Goal: Information Seeking & Learning: Compare options

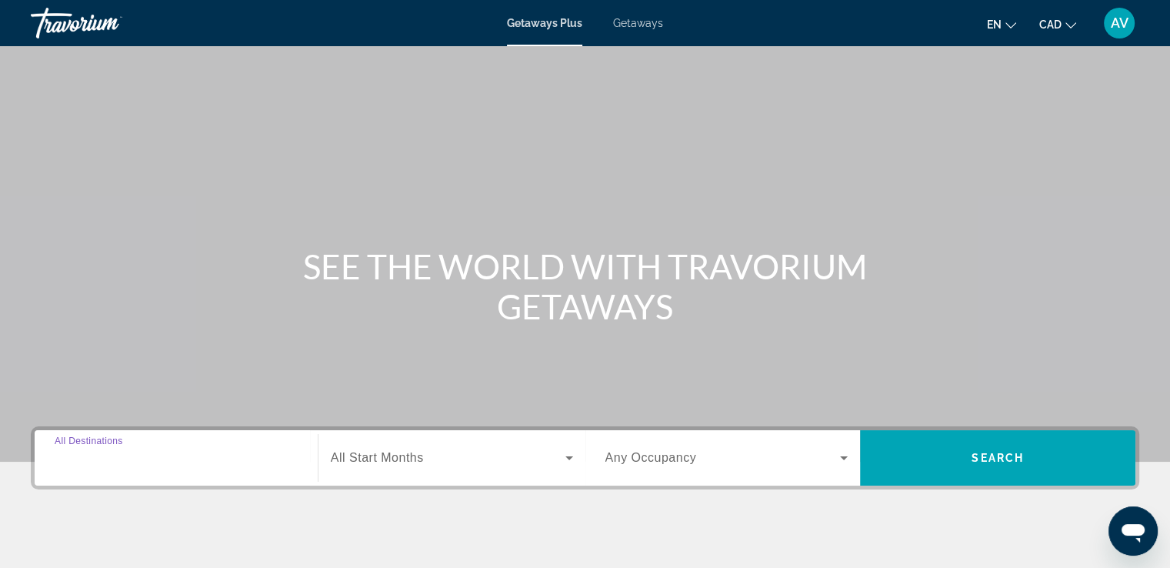
drag, startPoint x: 197, startPoint y: 454, endPoint x: 194, endPoint y: 446, distance: 8.3
click at [194, 447] on div "Search widget" at bounding box center [176, 458] width 243 height 44
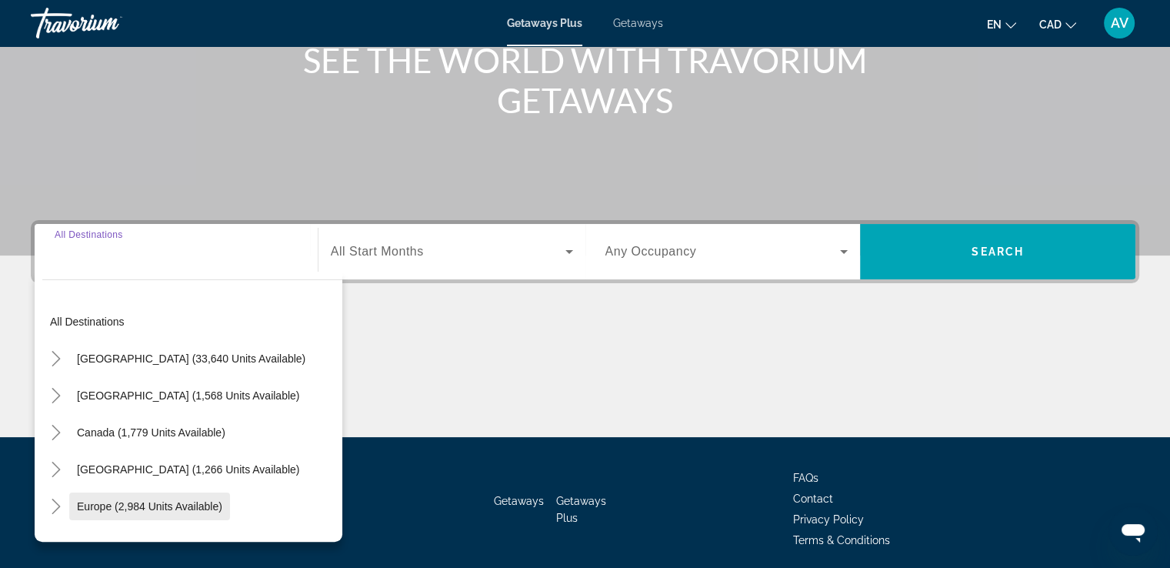
scroll to position [264, 0]
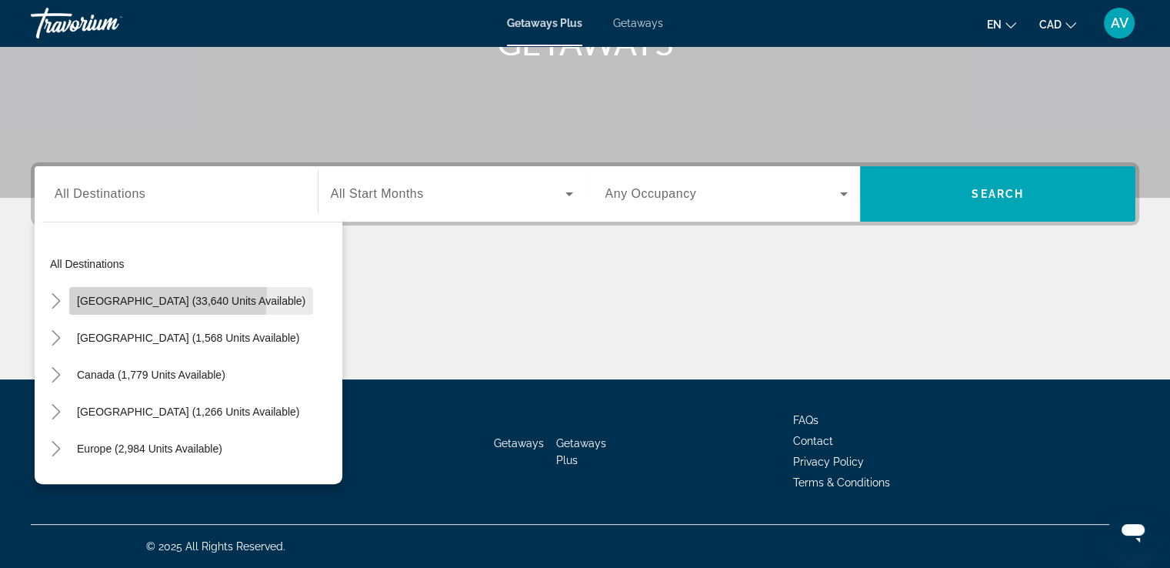
click at [104, 295] on span "[GEOGRAPHIC_DATA] (33,640 units available)" at bounding box center [191, 301] width 228 height 12
type input "**********"
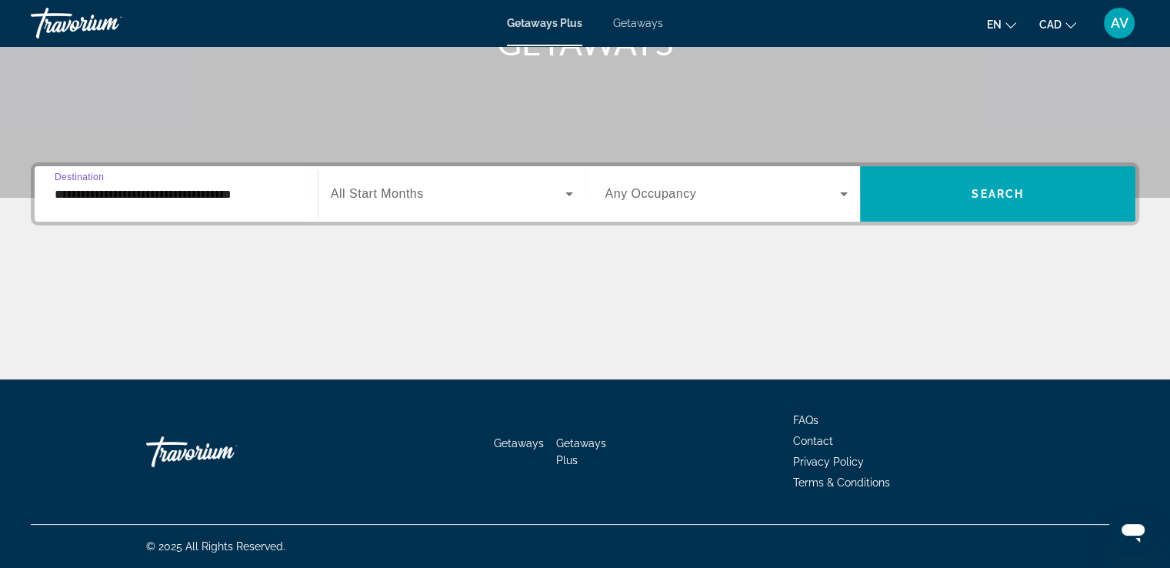
click at [416, 195] on span "All Start Months" at bounding box center [377, 193] width 93 height 13
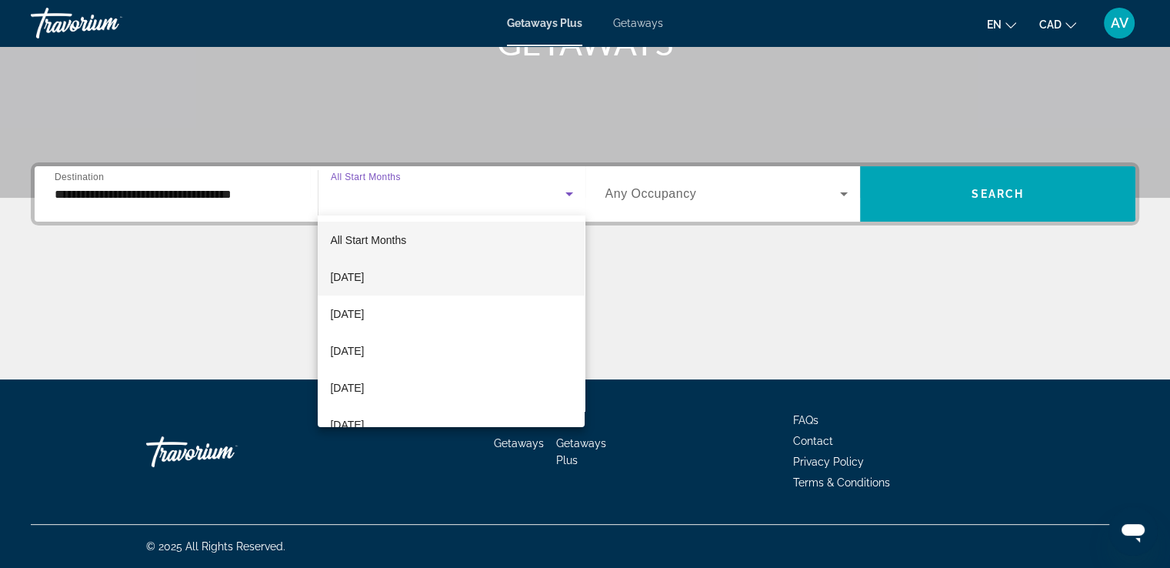
click at [364, 275] on span "[DATE]" at bounding box center [347, 277] width 34 height 18
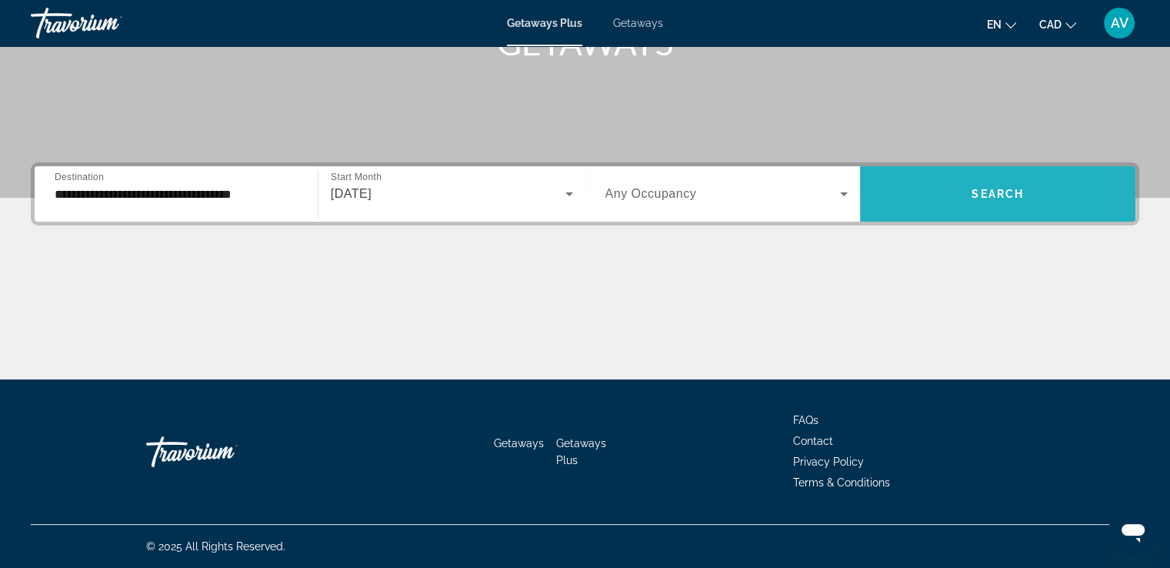
click at [946, 178] on span "Search widget" at bounding box center [997, 193] width 275 height 37
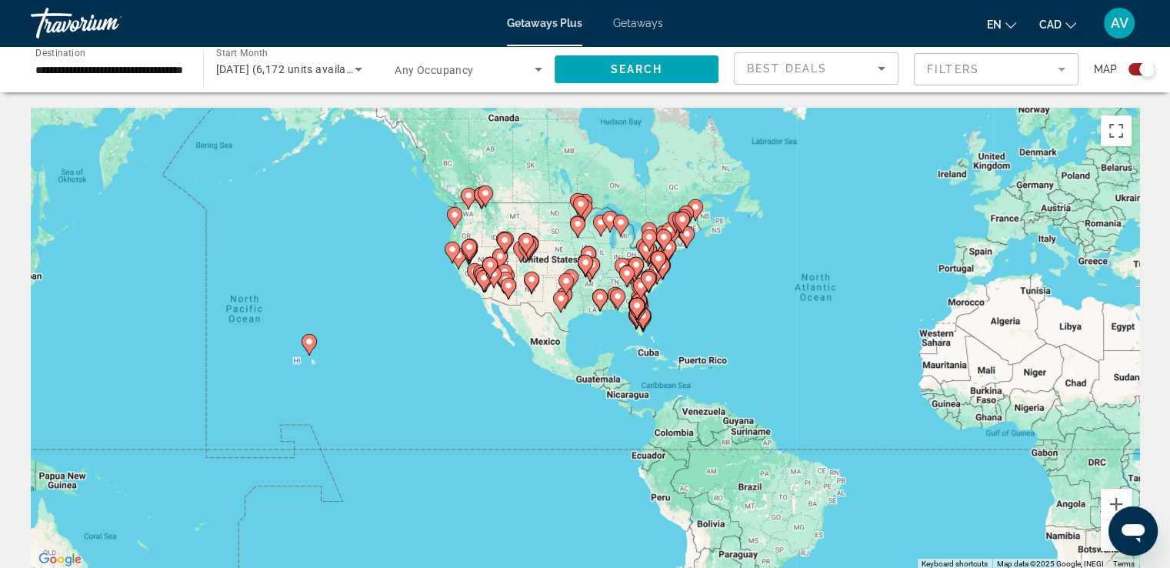
drag, startPoint x: 589, startPoint y: 382, endPoint x: 890, endPoint y: 345, distance: 303.1
click at [888, 351] on div "To activate drag with keyboard, press Alt + Enter. Once in keyboard drag state,…" at bounding box center [585, 339] width 1109 height 462
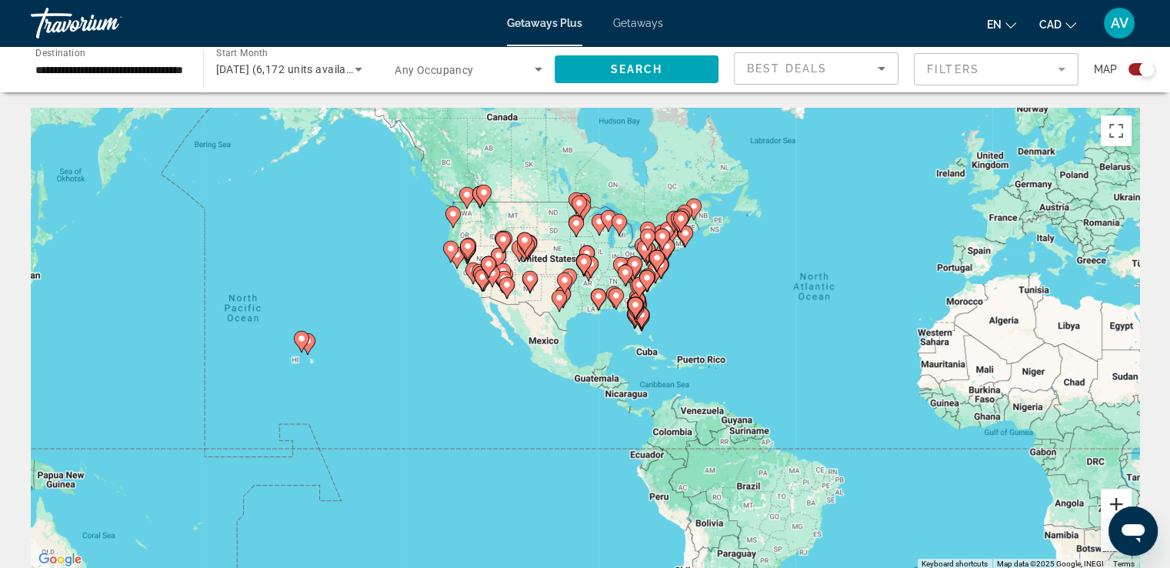
click at [1117, 499] on button "Zoom in" at bounding box center [1116, 504] width 31 height 31
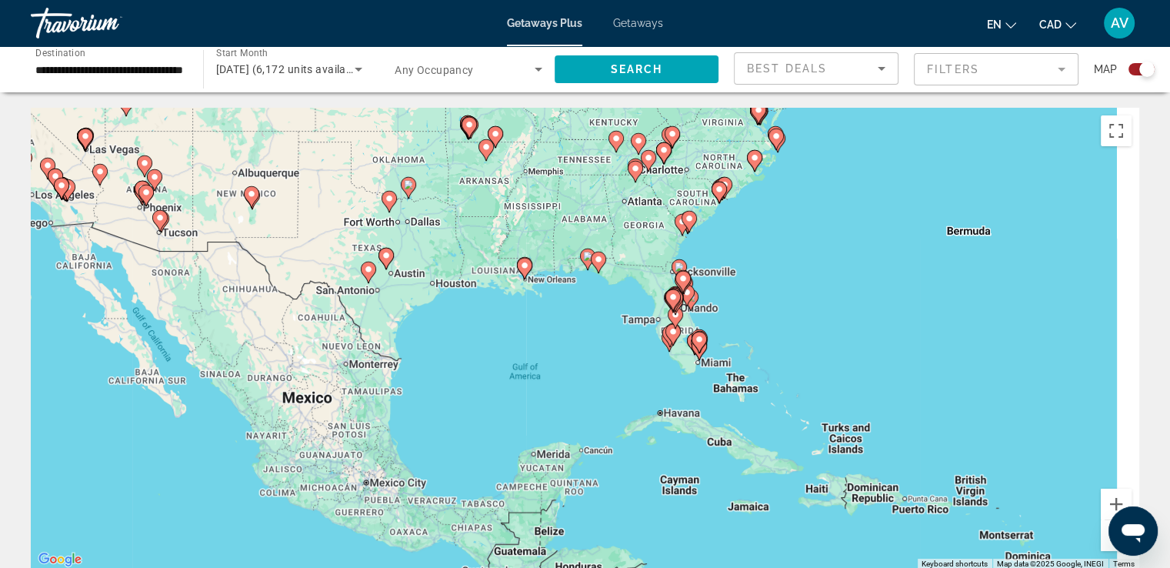
drag, startPoint x: 979, startPoint y: 262, endPoint x: 856, endPoint y: 319, distance: 134.9
click at [856, 319] on div "To activate drag with keyboard, press Alt + Enter. Once in keyboard drag state,…" at bounding box center [585, 339] width 1109 height 462
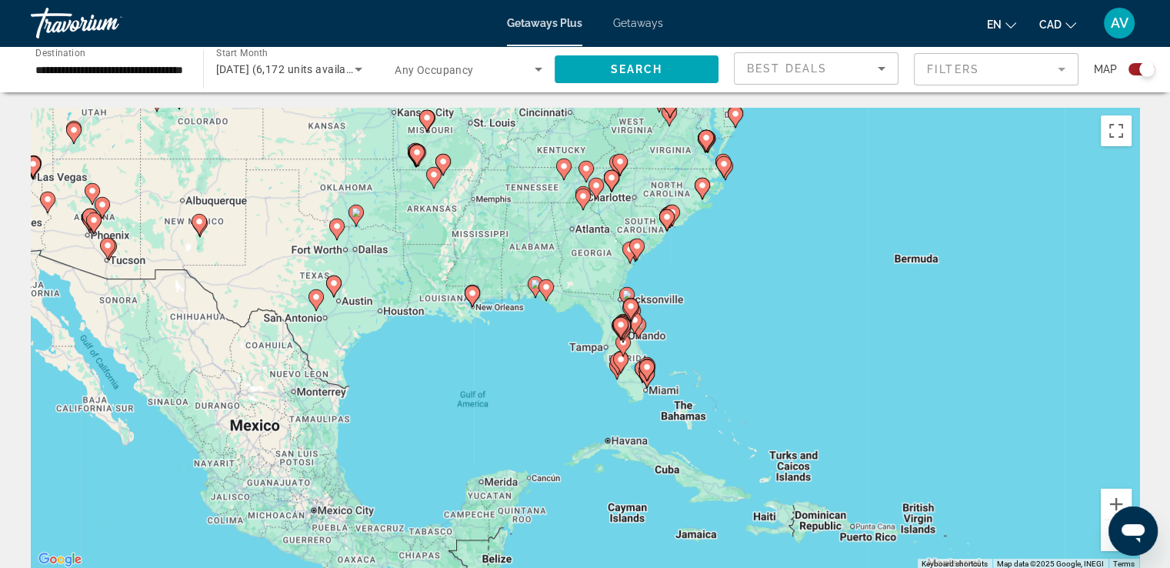
drag, startPoint x: 945, startPoint y: 302, endPoint x: 893, endPoint y: 334, distance: 60.8
click at [893, 334] on div "To activate drag with keyboard, press Alt + Enter. Once in keyboard drag state,…" at bounding box center [585, 339] width 1109 height 462
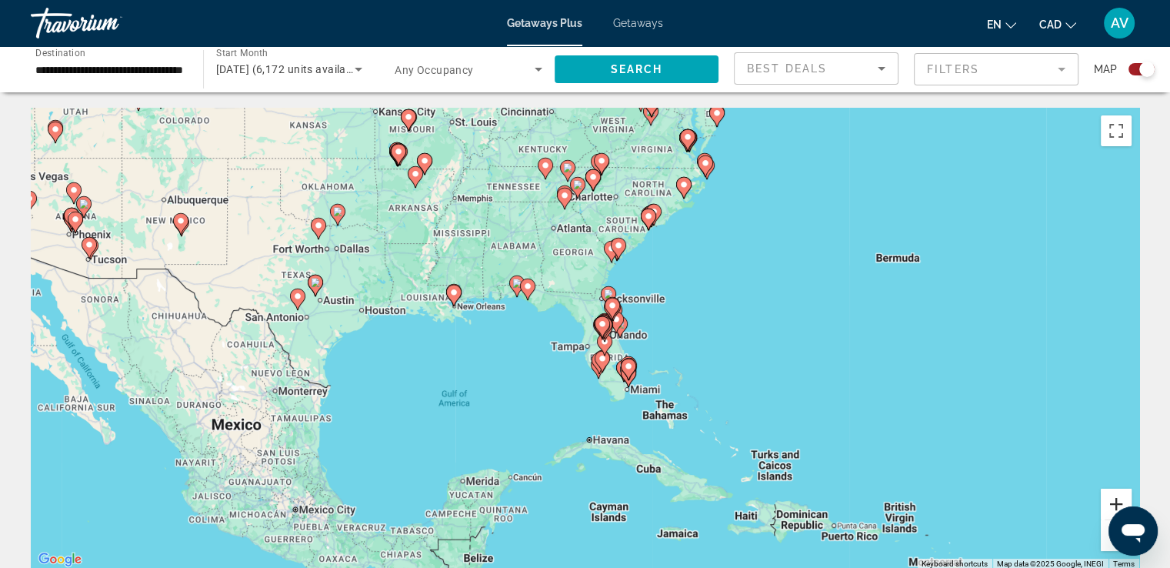
click at [1114, 505] on button "Zoom in" at bounding box center [1116, 504] width 31 height 31
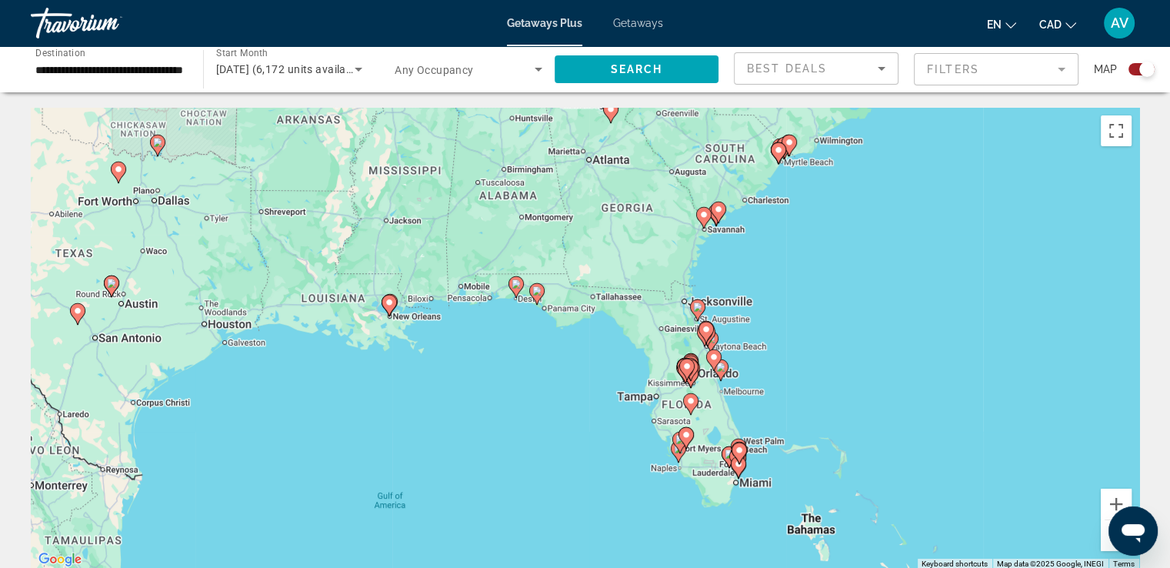
drag, startPoint x: 738, startPoint y: 235, endPoint x: 808, endPoint y: 278, distance: 81.8
click at [808, 278] on div "To activate drag with keyboard, press Alt + Enter. Once in keyboard drag state,…" at bounding box center [585, 339] width 1109 height 462
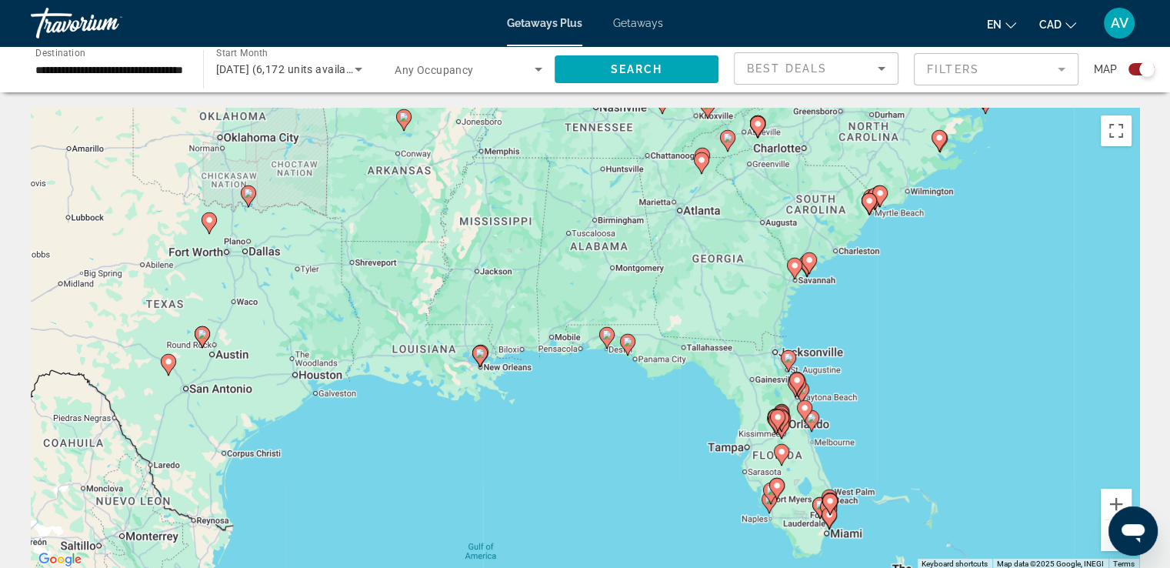
drag, startPoint x: 364, startPoint y: 462, endPoint x: 405, endPoint y: 504, distance: 58.8
click at [405, 504] on div "To activate drag with keyboard, press Alt + Enter. Once in keyboard drag state,…" at bounding box center [585, 339] width 1109 height 462
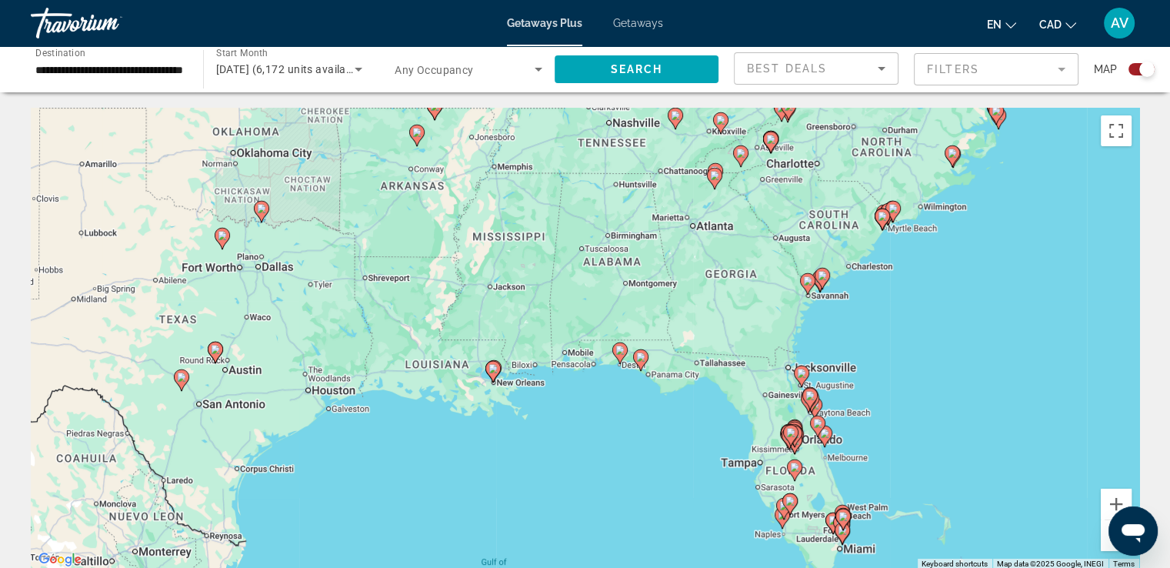
click at [218, 237] on image "Main content" at bounding box center [222, 235] width 9 height 9
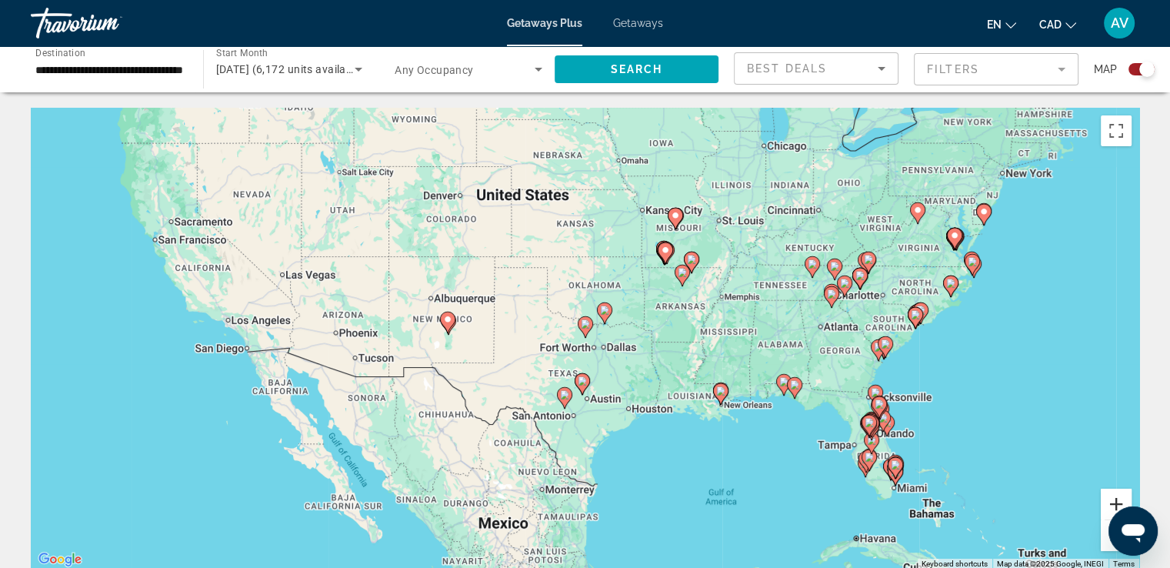
click at [1111, 502] on button "Zoom in" at bounding box center [1116, 504] width 31 height 31
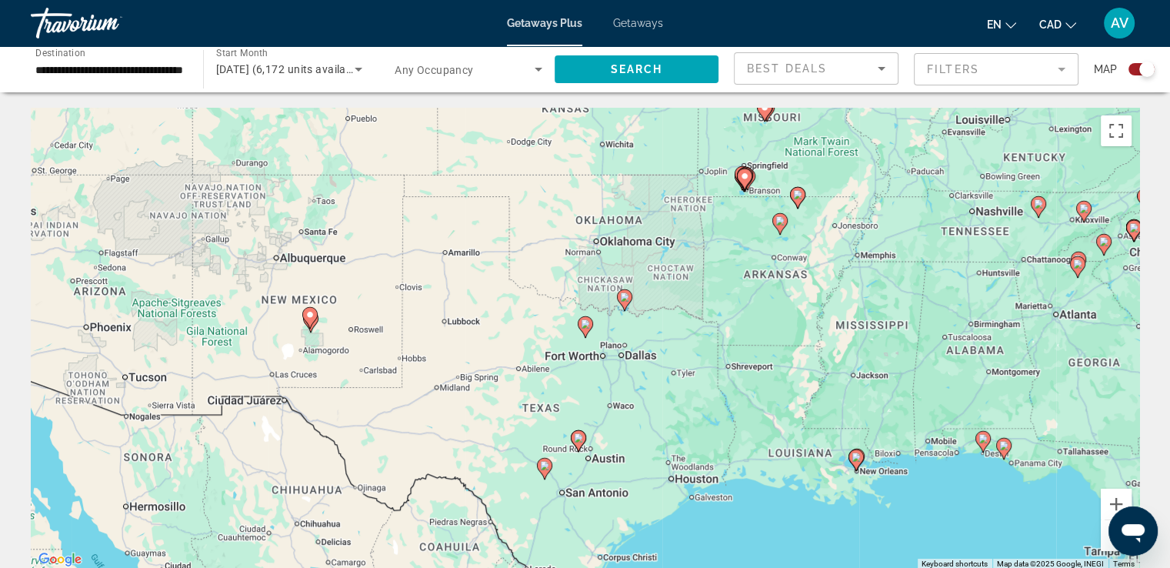
click at [586, 327] on image "Main content" at bounding box center [585, 323] width 9 height 9
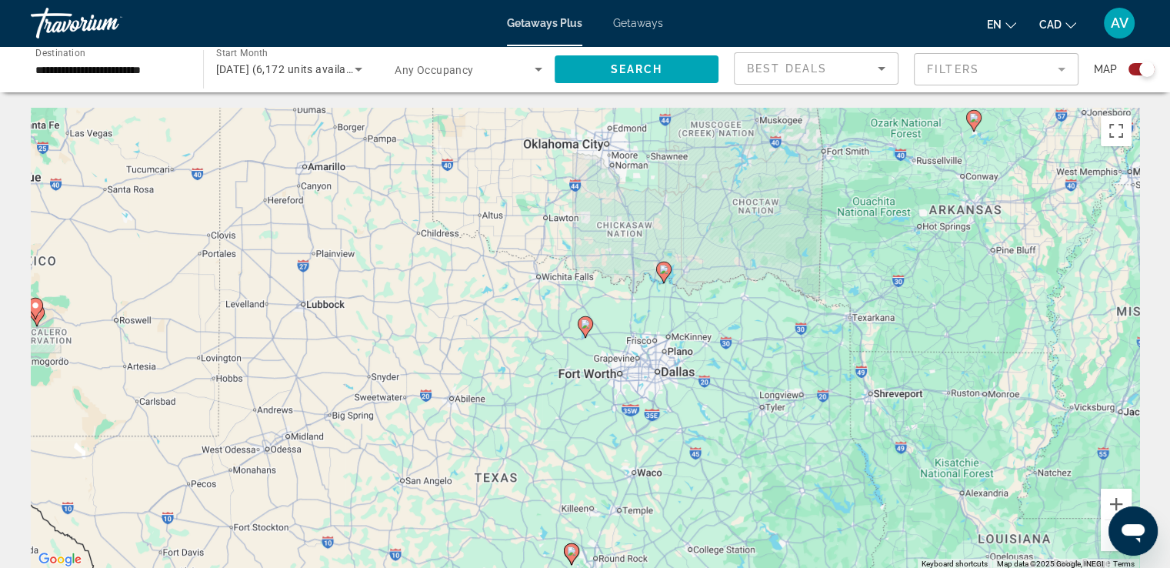
click at [587, 329] on icon "Main content" at bounding box center [585, 327] width 14 height 20
type input "**********"
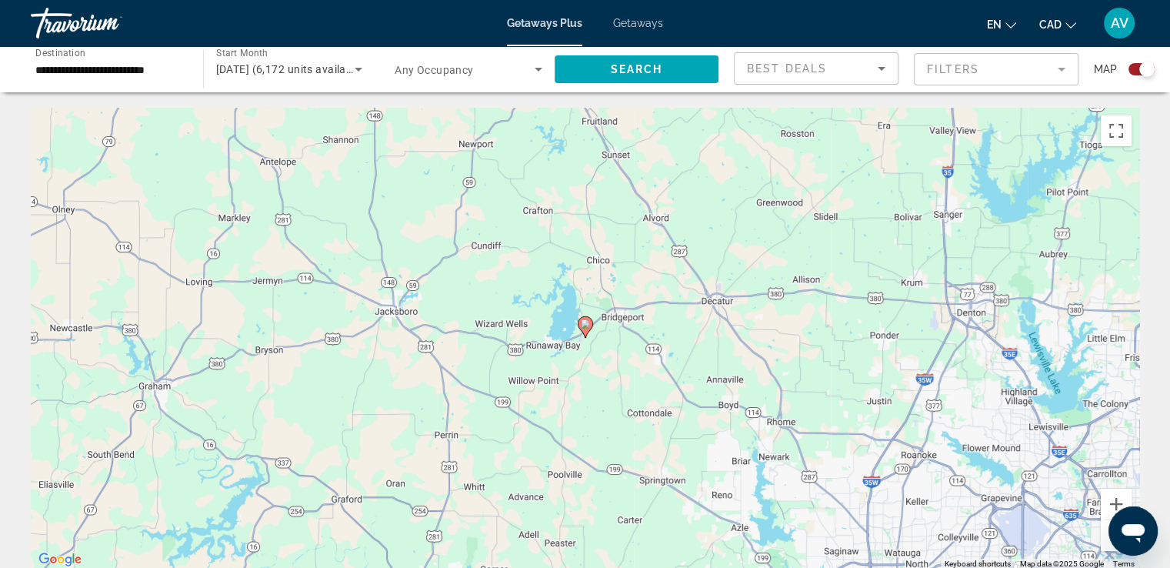
click at [587, 329] on icon "Main content" at bounding box center [585, 327] width 14 height 20
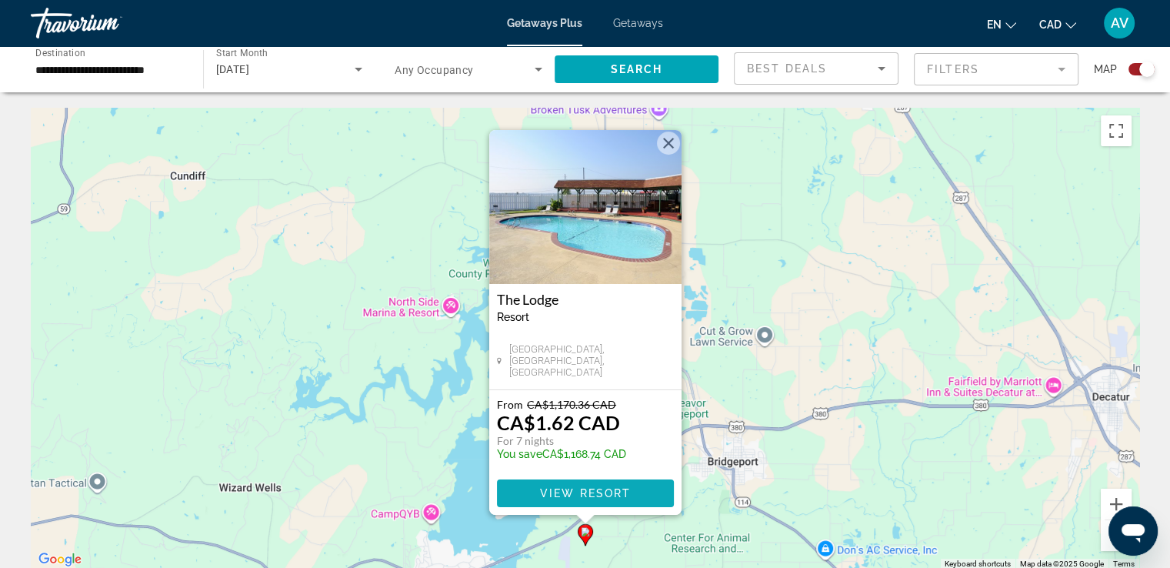
click at [578, 490] on span "View Resort" at bounding box center [584, 493] width 91 height 12
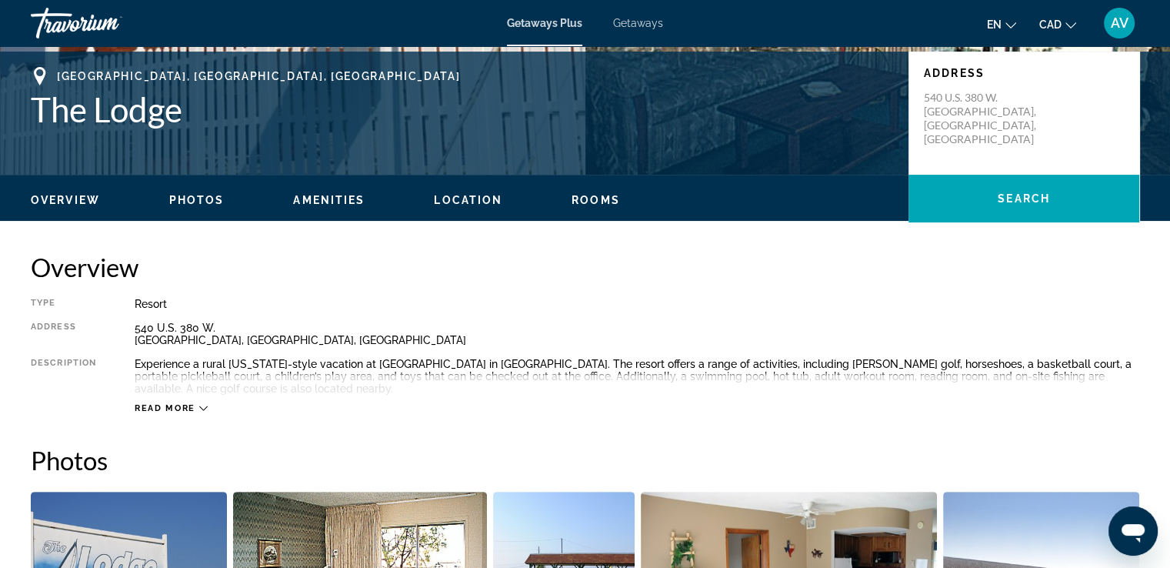
scroll to position [308, 0]
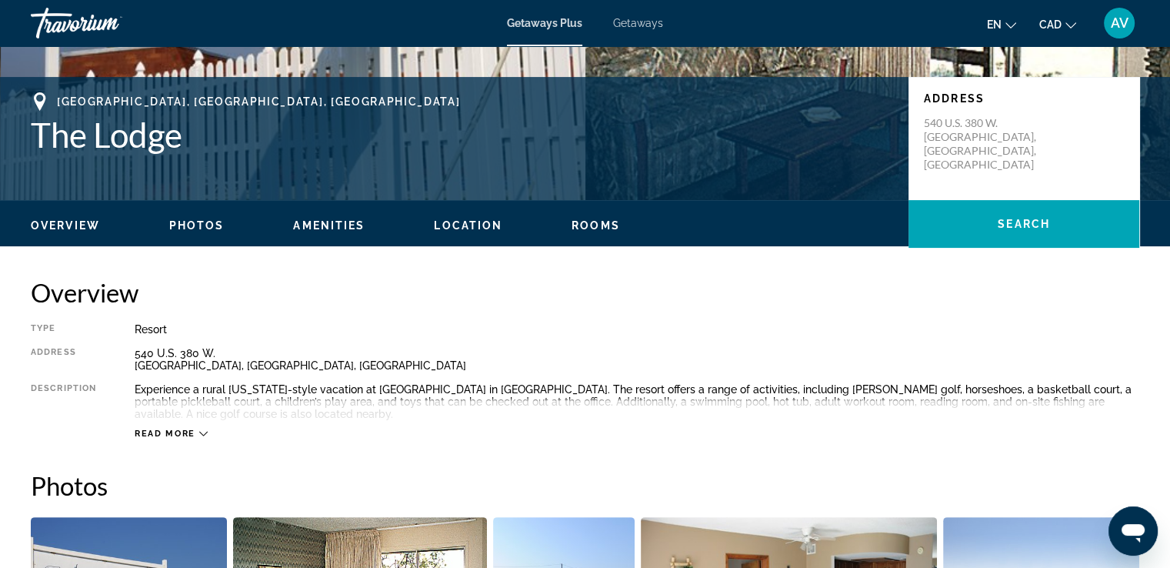
click at [178, 439] on button "Read more" at bounding box center [171, 434] width 73 height 12
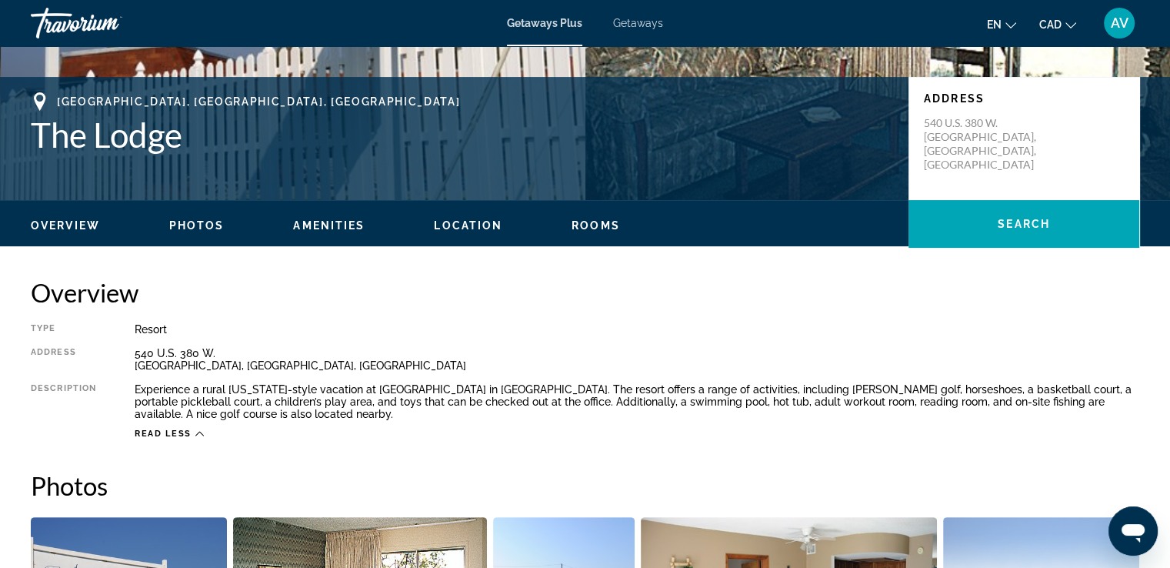
click at [182, 433] on span "Read less" at bounding box center [163, 434] width 57 height 10
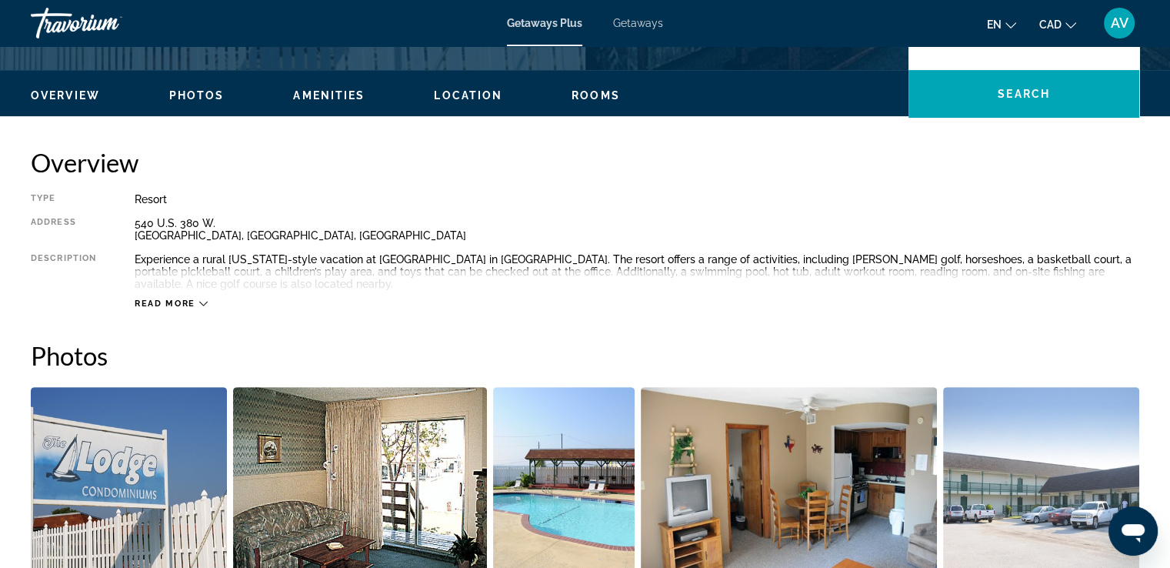
scroll to position [440, 0]
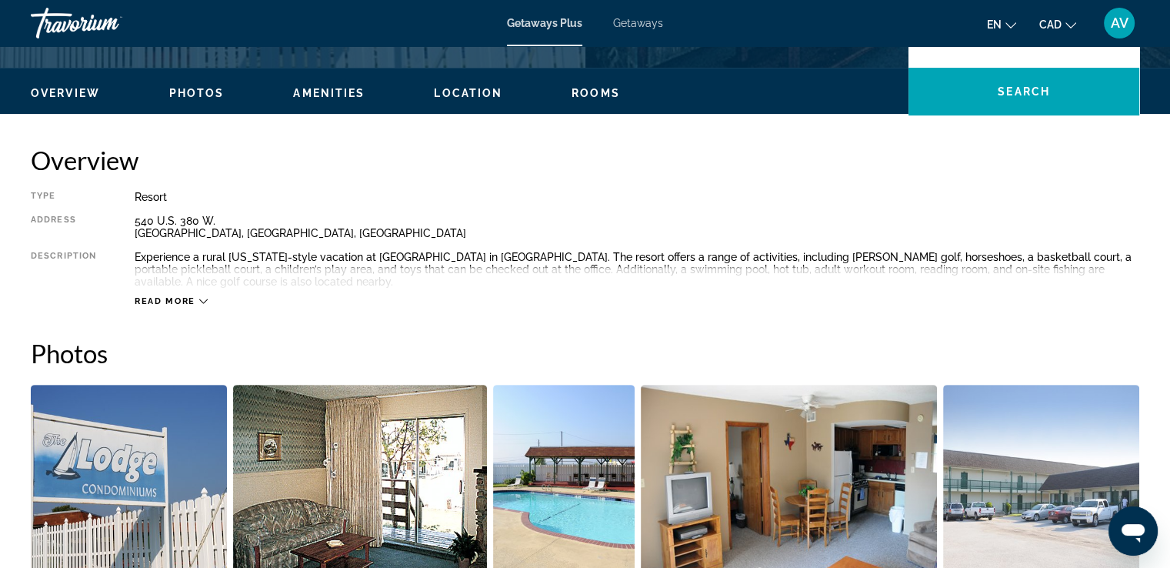
click at [196, 303] on div "Read more" at bounding box center [171, 301] width 73 height 10
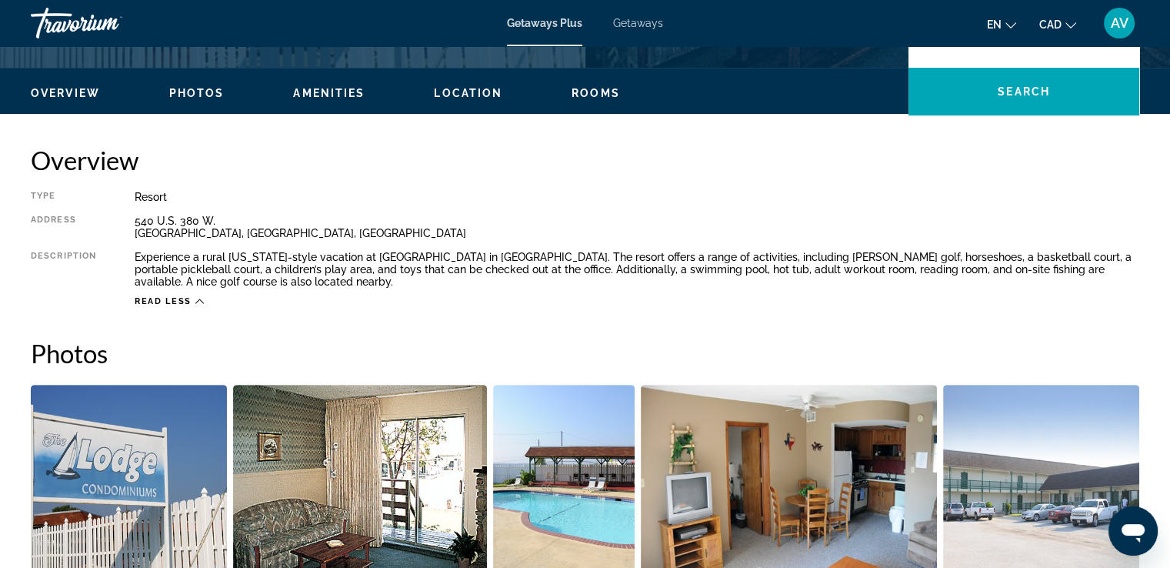
scroll to position [286, 0]
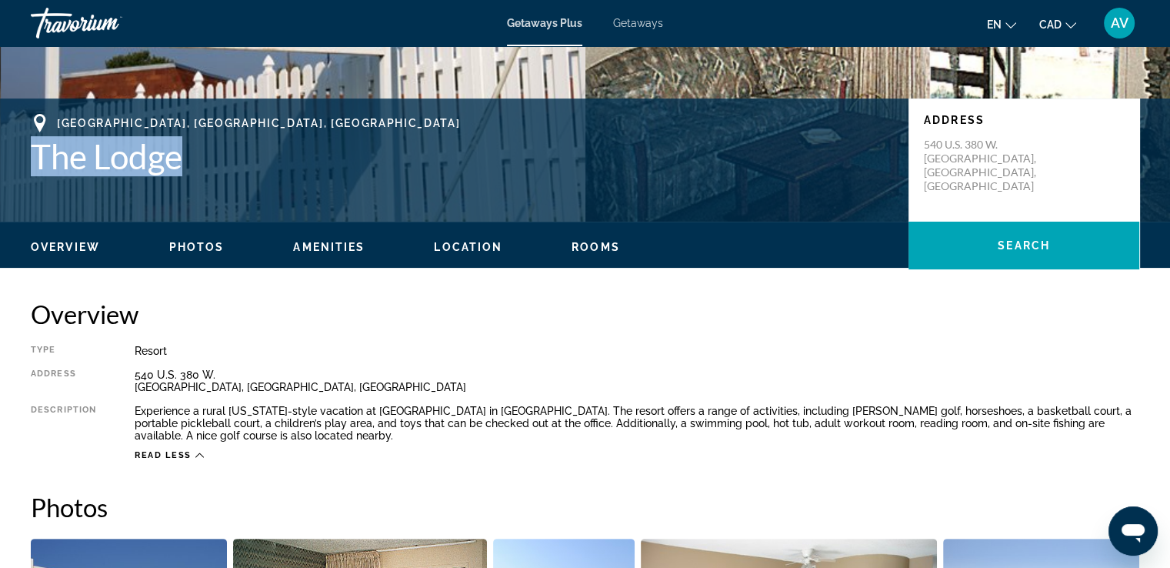
drag, startPoint x: 31, startPoint y: 162, endPoint x: 215, endPoint y: 164, distance: 183.9
click at [217, 165] on h1 "The Lodge" at bounding box center [462, 156] width 862 height 40
copy h1 "The Lodge"
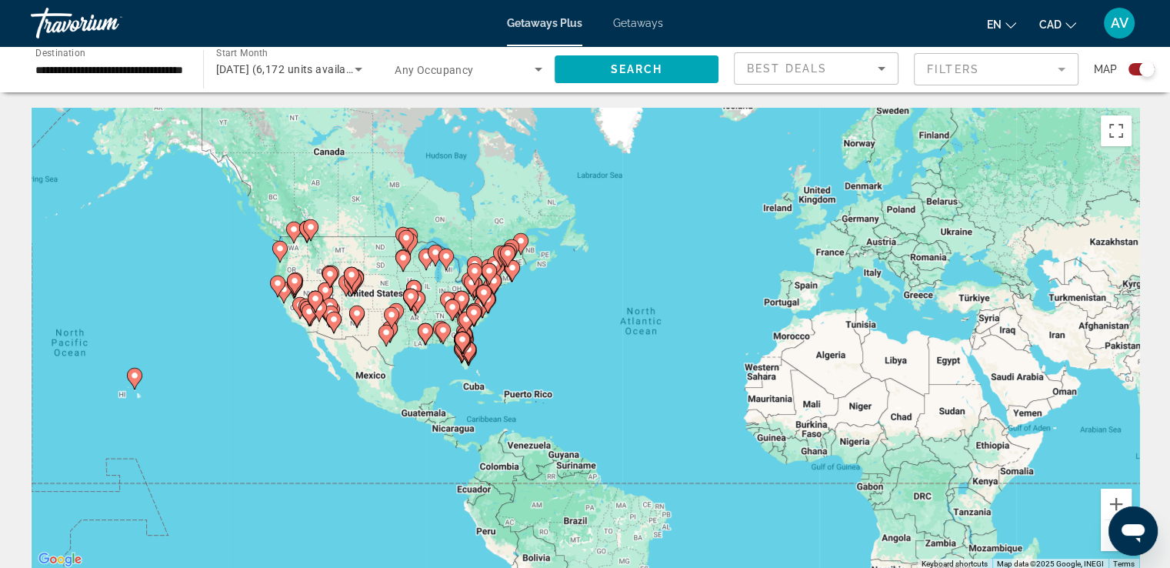
drag, startPoint x: 526, startPoint y: 320, endPoint x: 735, endPoint y: 324, distance: 208.5
click at [733, 325] on div "To activate drag with keyboard, press Alt + Enter. Once in keyboard drag state,…" at bounding box center [585, 339] width 1109 height 462
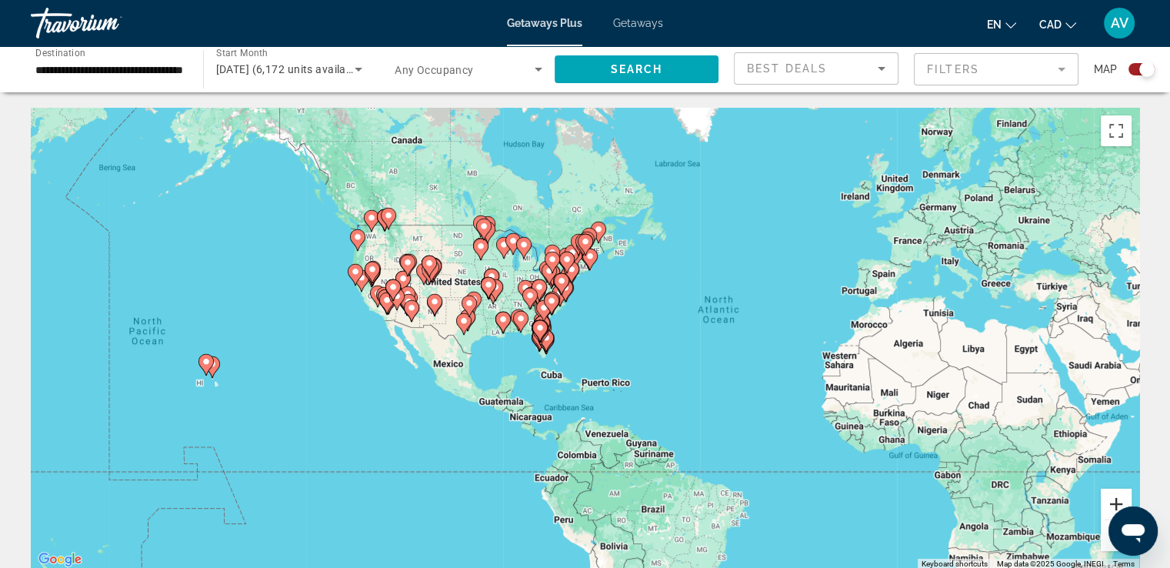
click at [1114, 500] on button "Zoom in" at bounding box center [1116, 504] width 31 height 31
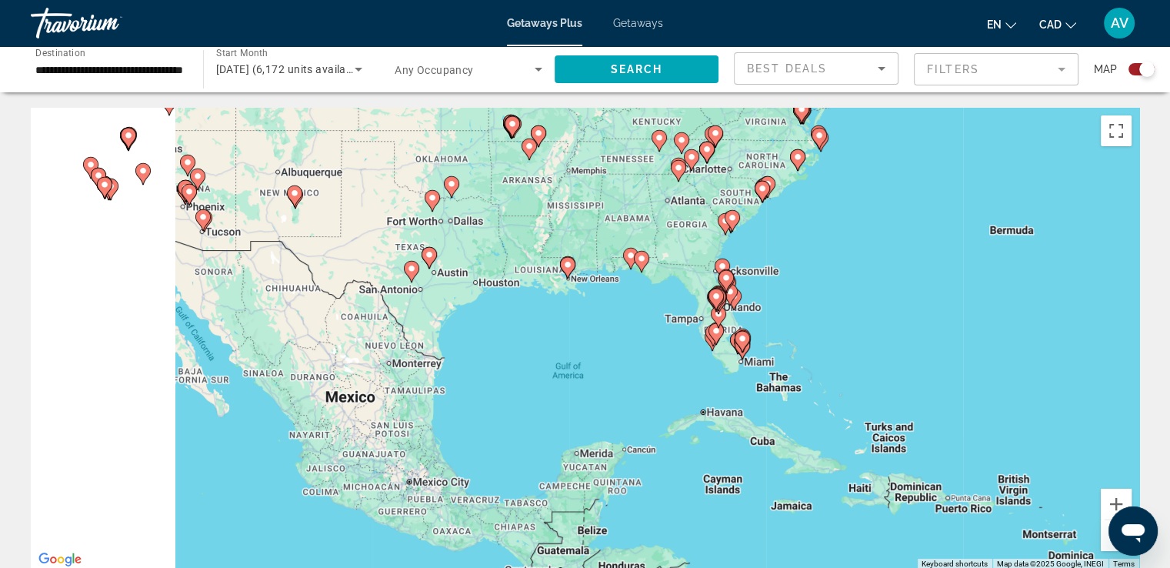
drag, startPoint x: 579, startPoint y: 397, endPoint x: 1026, endPoint y: 324, distance: 453.7
click at [1026, 324] on div "To activate drag with keyboard, press Alt + Enter. Once in keyboard drag state,…" at bounding box center [585, 339] width 1109 height 462
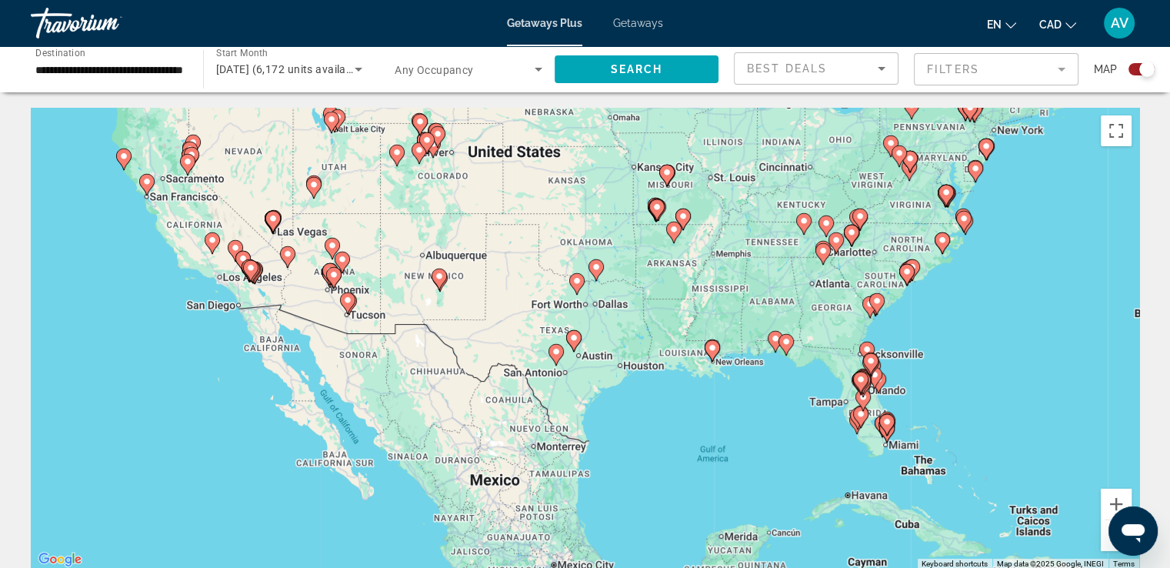
drag, startPoint x: 699, startPoint y: 339, endPoint x: 726, endPoint y: 462, distance: 125.8
click at [726, 462] on div "To activate drag with keyboard, press Alt + Enter. Once in keyboard drag state,…" at bounding box center [585, 339] width 1109 height 462
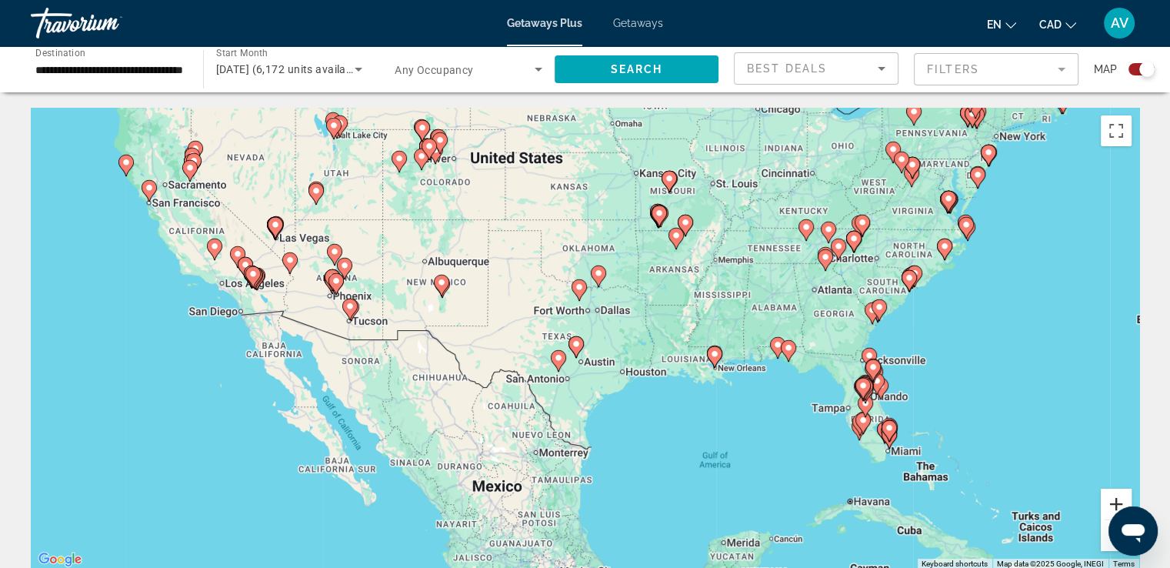
click at [1109, 502] on button "Zoom in" at bounding box center [1116, 504] width 31 height 31
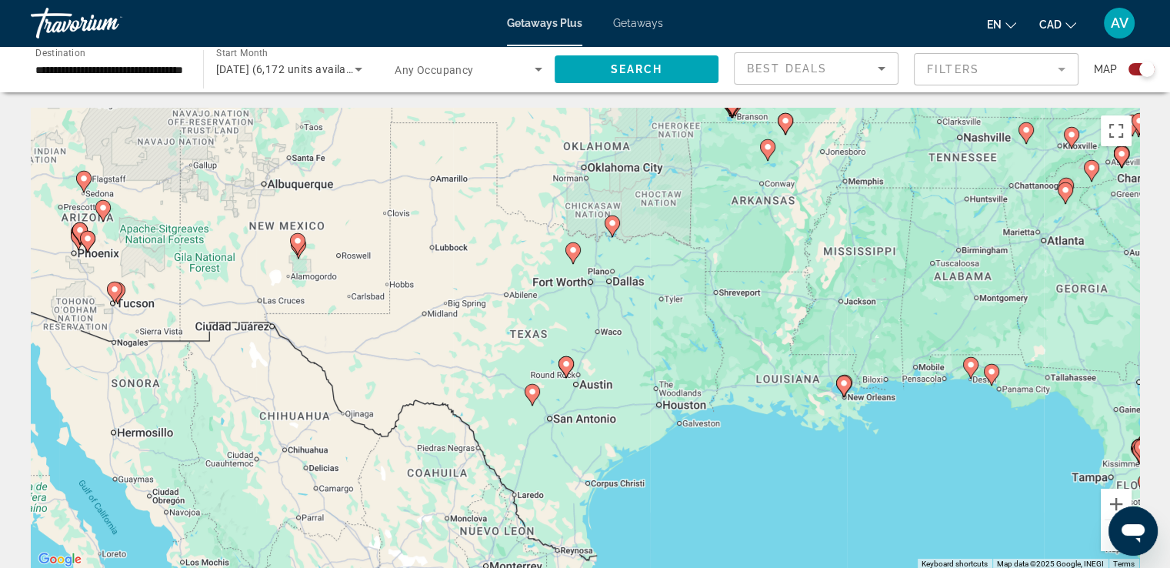
click at [609, 222] on image "Main content" at bounding box center [612, 222] width 9 height 9
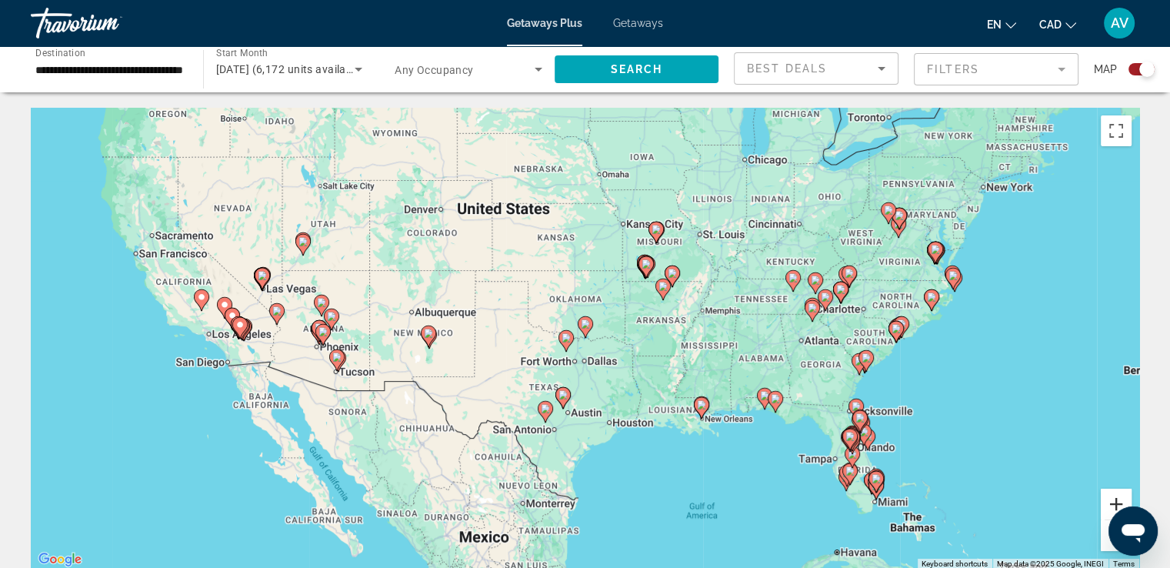
click at [1120, 502] on button "Zoom in" at bounding box center [1116, 504] width 31 height 31
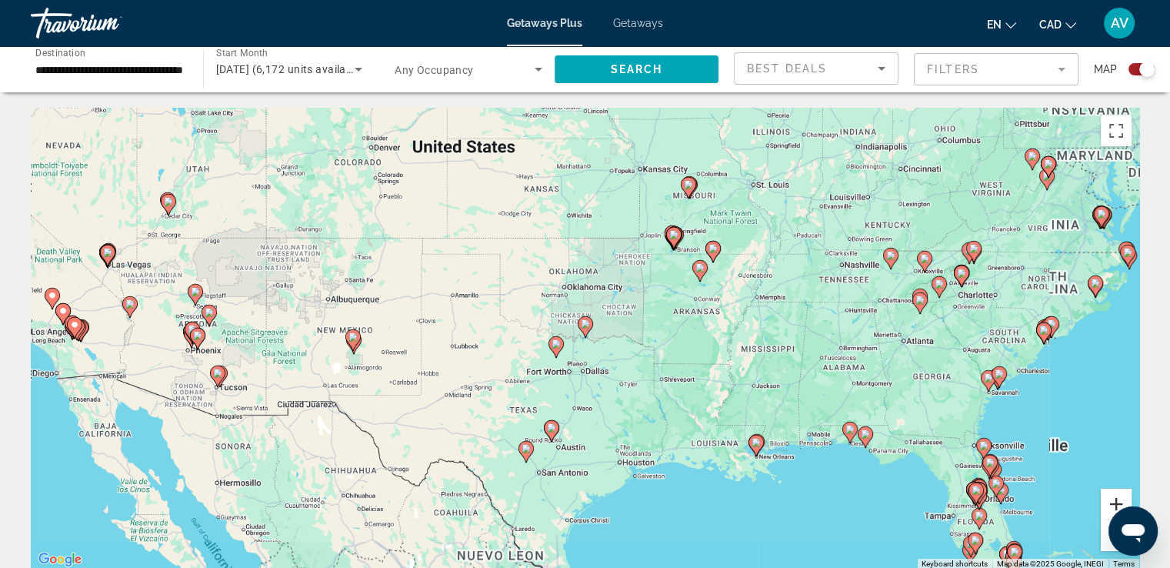
click at [1120, 502] on button "Zoom in" at bounding box center [1116, 504] width 31 height 31
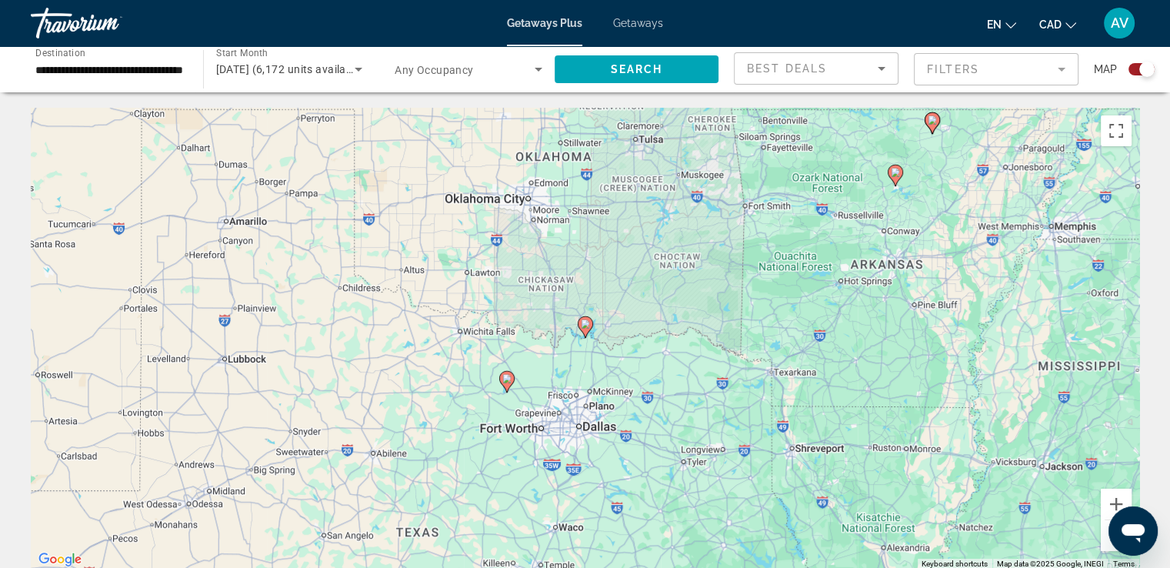
click at [586, 318] on icon "Main content" at bounding box center [585, 327] width 14 height 20
click at [580, 327] on icon "Main content" at bounding box center [585, 327] width 14 height 20
type input "**********"
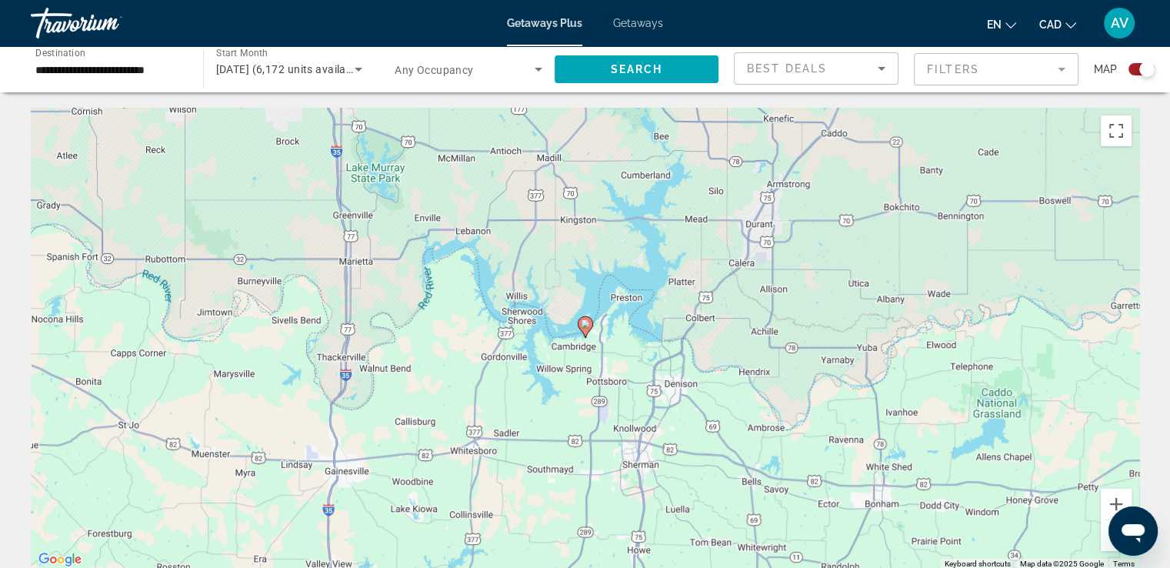
click at [588, 322] on image "Main content" at bounding box center [585, 323] width 9 height 9
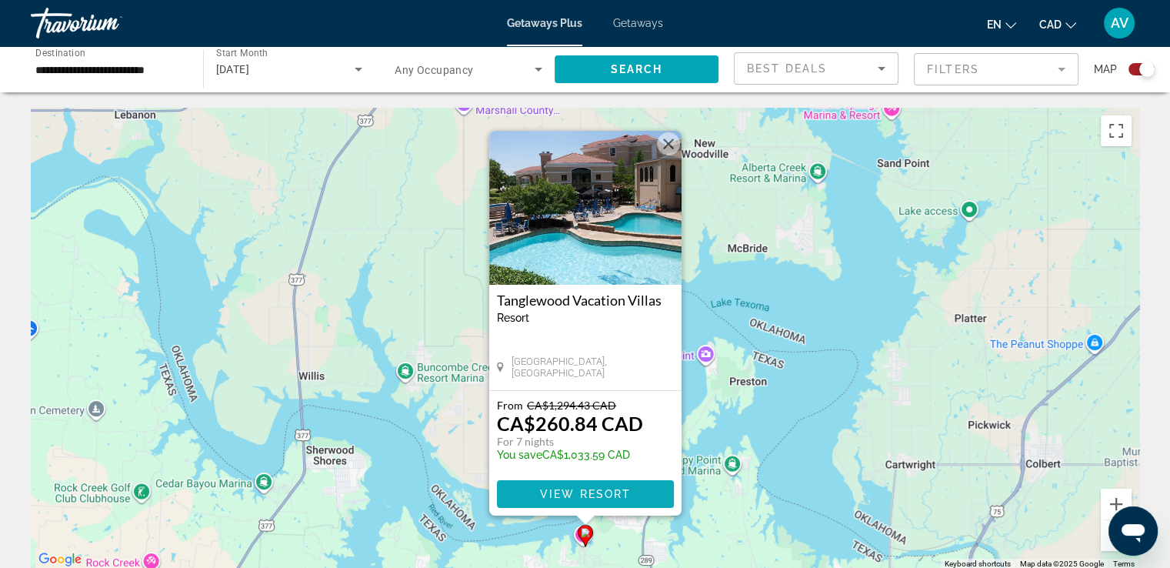
click at [605, 491] on span "View Resort" at bounding box center [584, 494] width 91 height 12
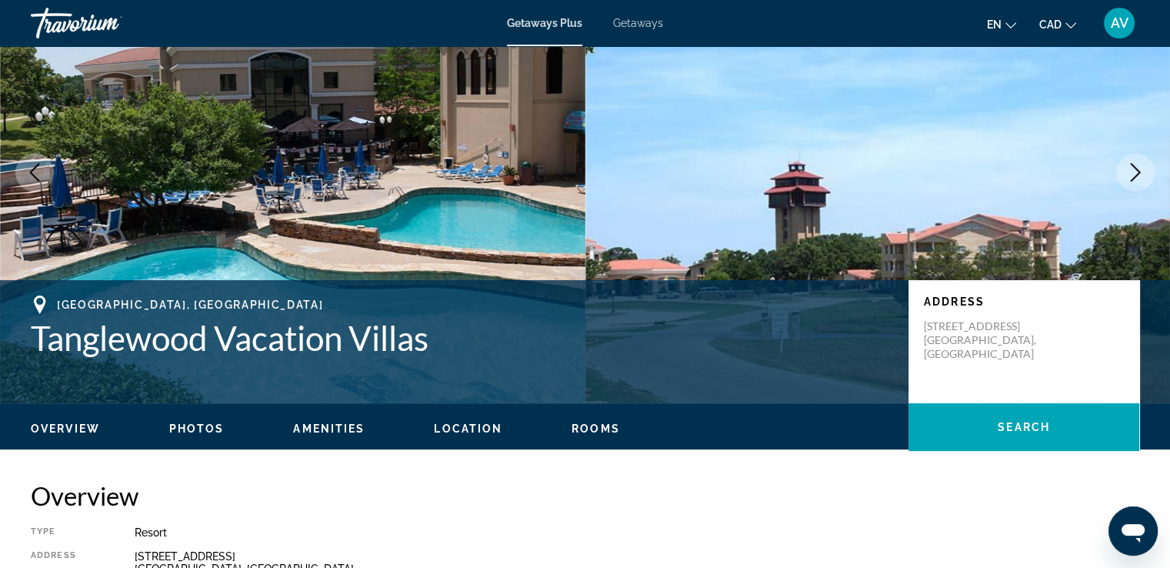
scroll to position [77, 0]
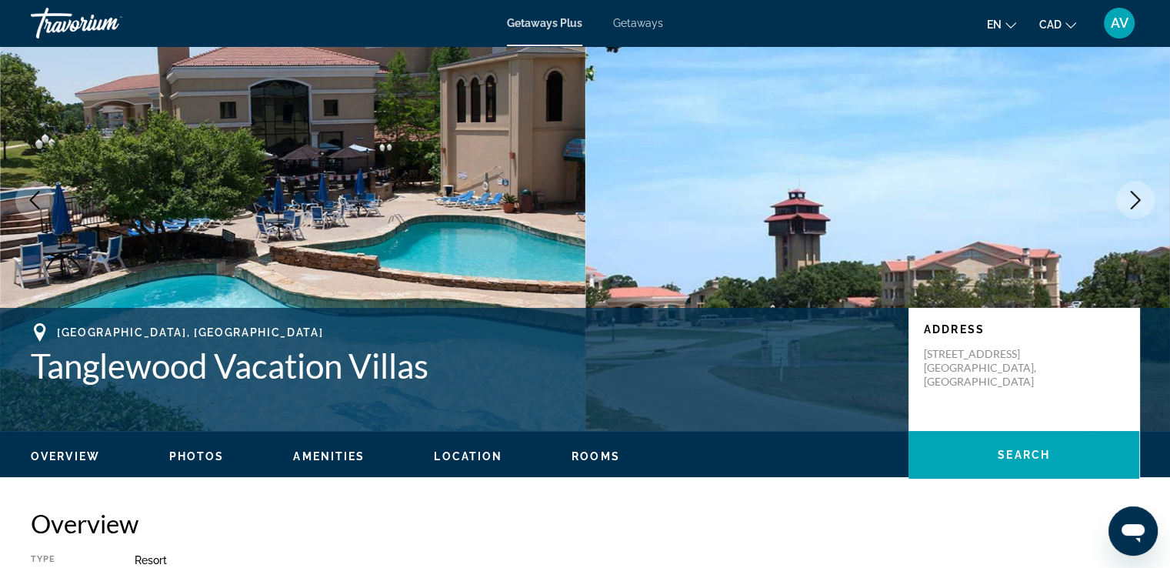
click at [1137, 189] on button "Next image" at bounding box center [1135, 200] width 38 height 38
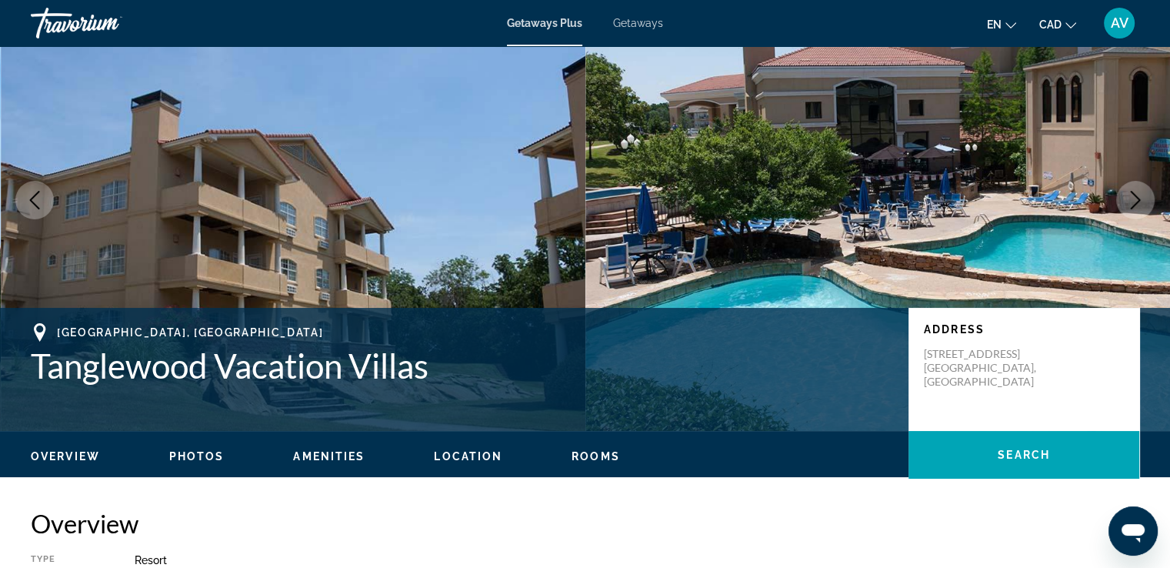
click at [1137, 189] on button "Next image" at bounding box center [1135, 200] width 38 height 38
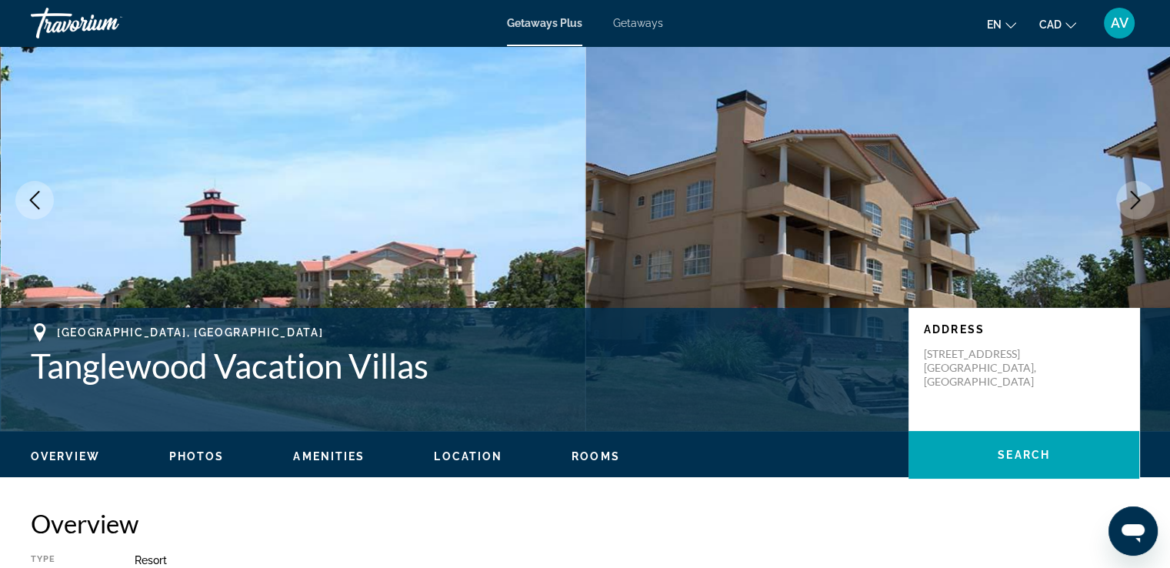
click at [1137, 189] on button "Next image" at bounding box center [1135, 200] width 38 height 38
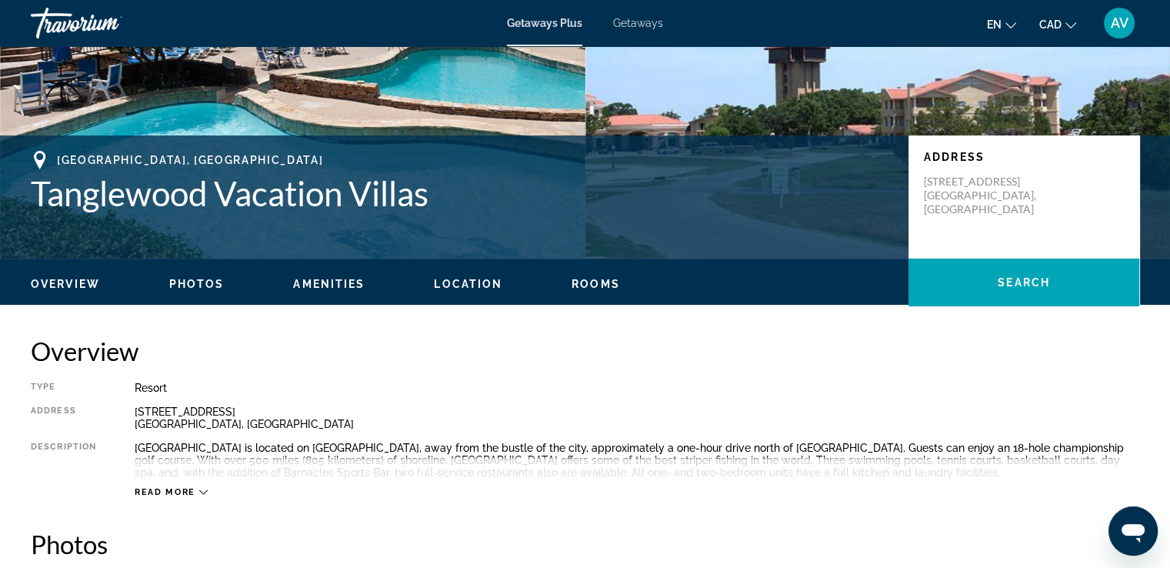
scroll to position [255, 0]
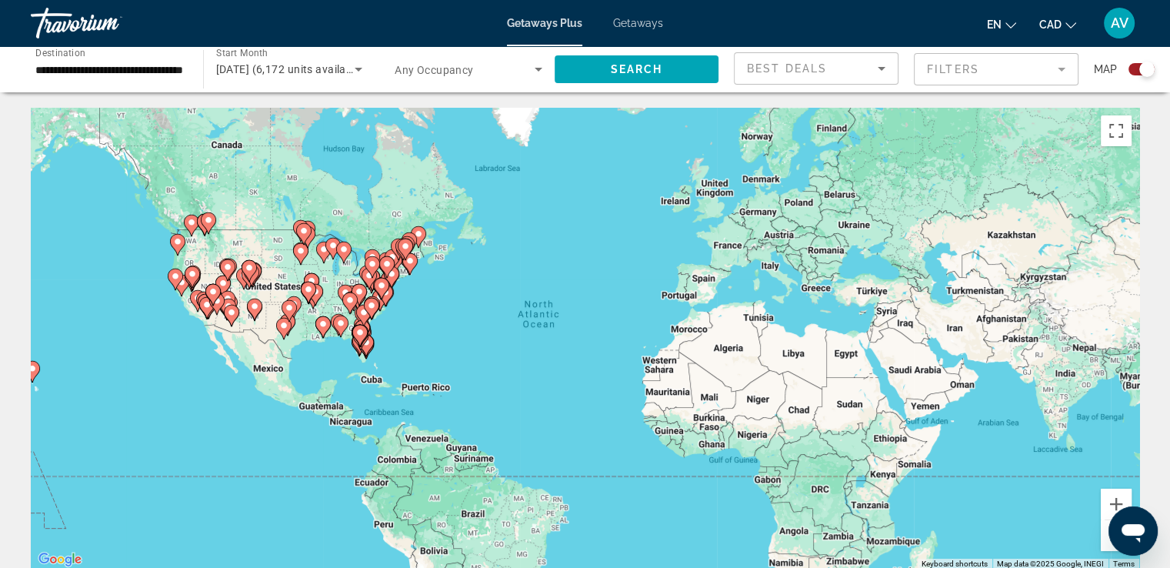
click at [849, 78] on div "Best Deals" at bounding box center [816, 74] width 138 height 43
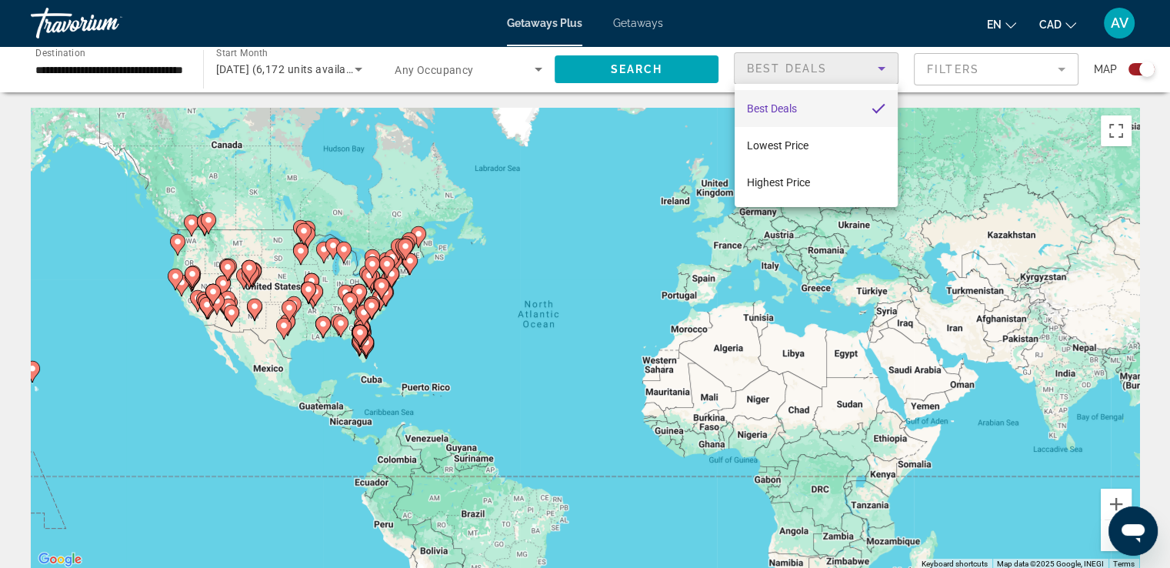
click at [920, 66] on div at bounding box center [585, 284] width 1170 height 568
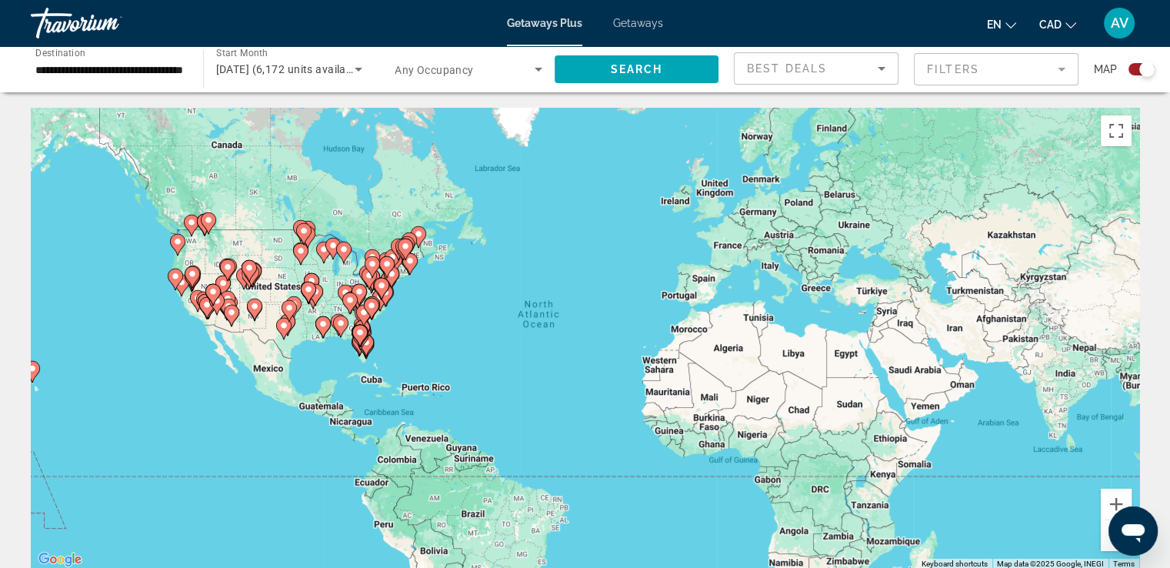
click at [929, 75] on mat-form-field "Filters" at bounding box center [996, 69] width 165 height 32
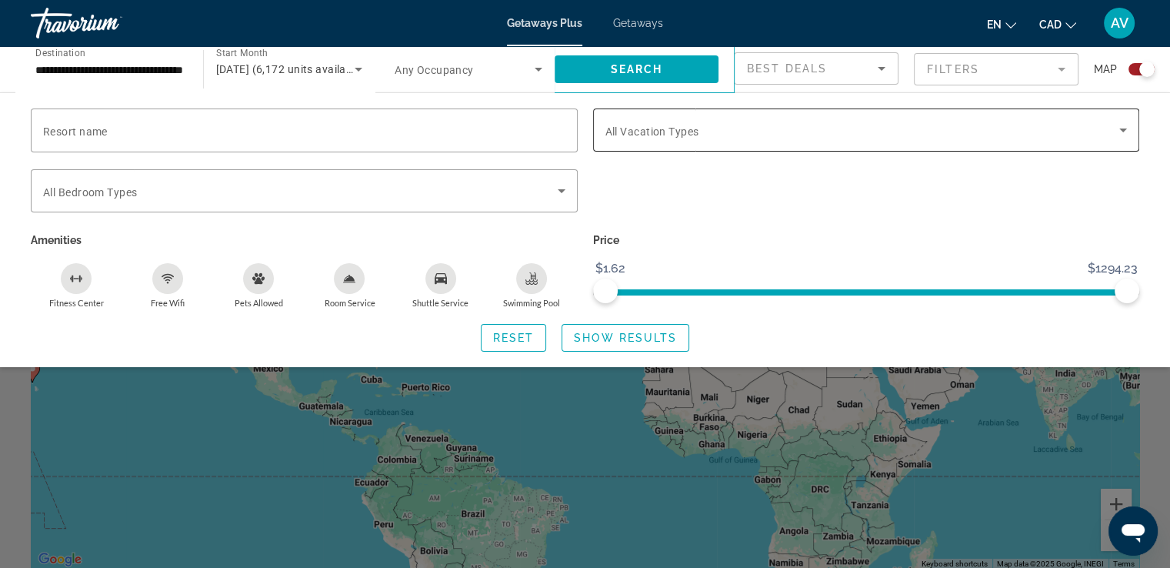
click at [760, 139] on div "Search widget" at bounding box center [866, 129] width 522 height 43
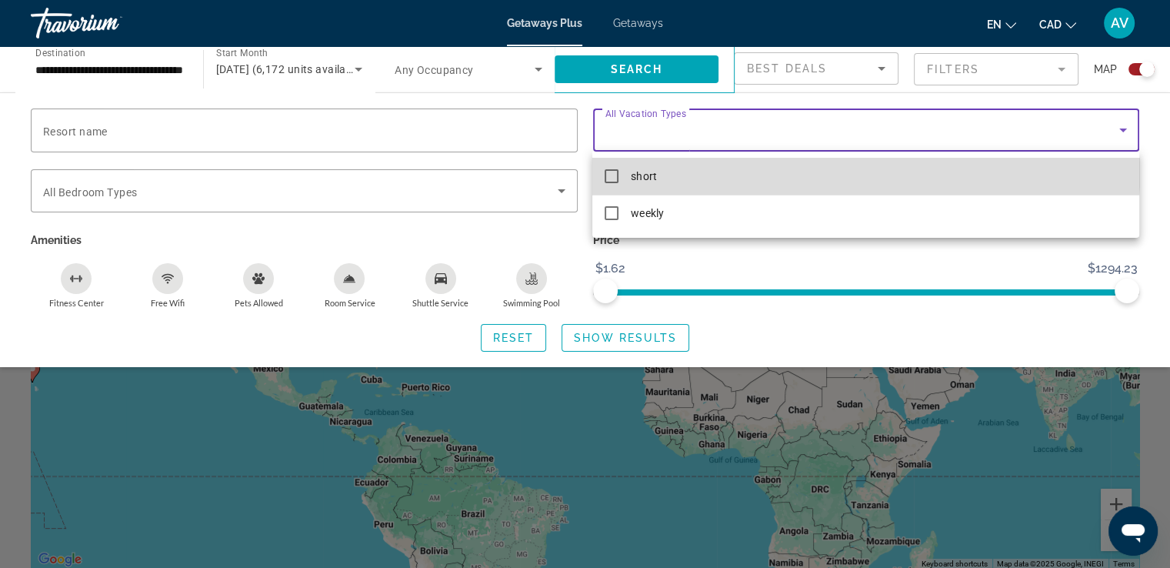
click at [731, 161] on mat-option "short" at bounding box center [865, 176] width 546 height 37
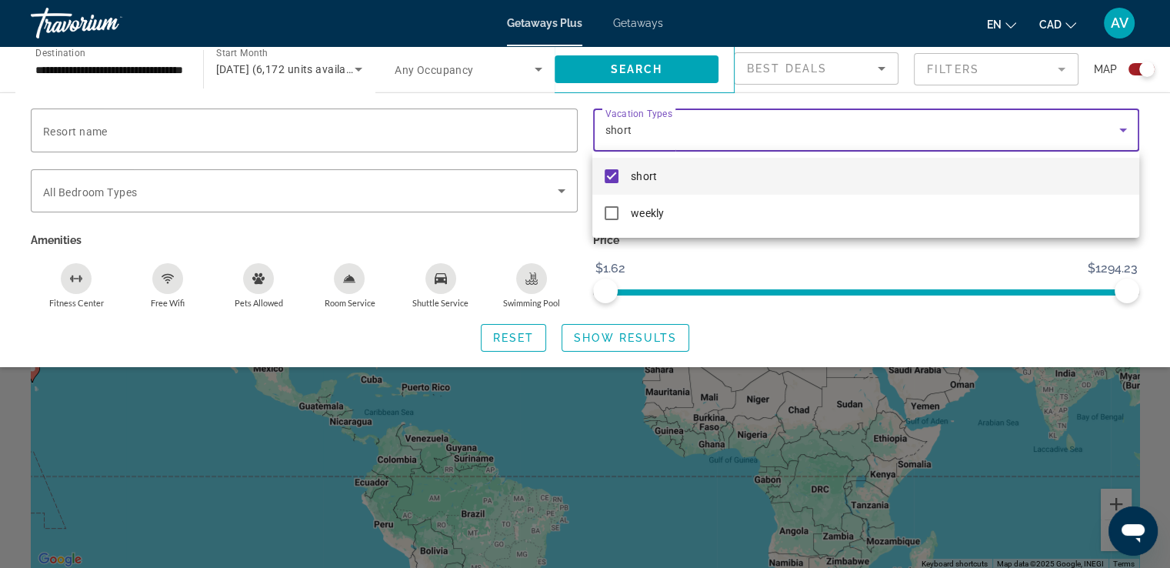
click at [579, 327] on div at bounding box center [585, 284] width 1170 height 568
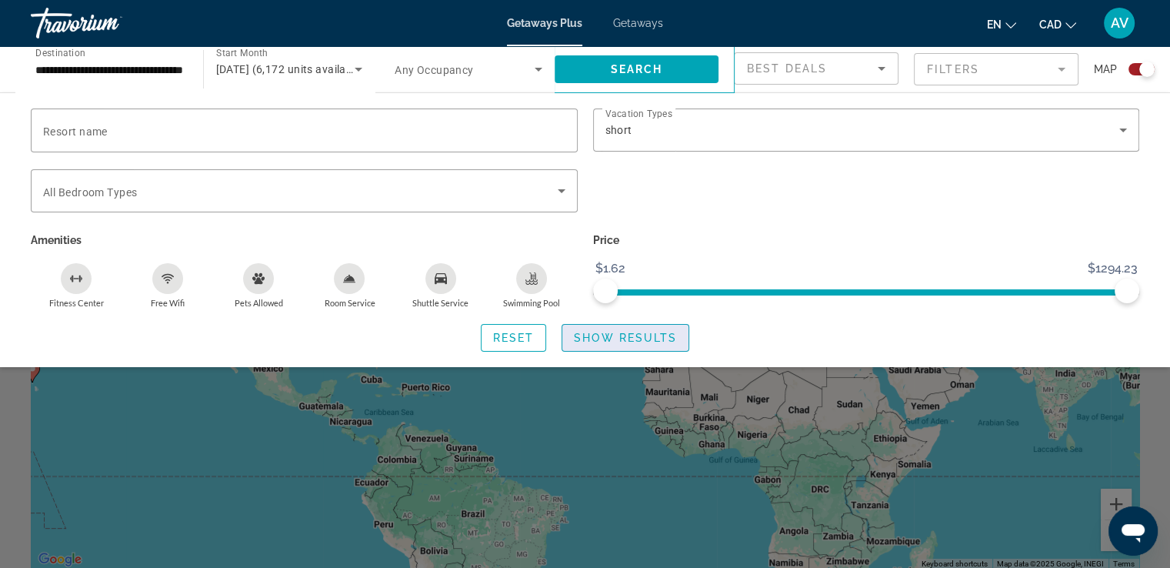
click at [580, 330] on span "Search widget" at bounding box center [625, 337] width 126 height 37
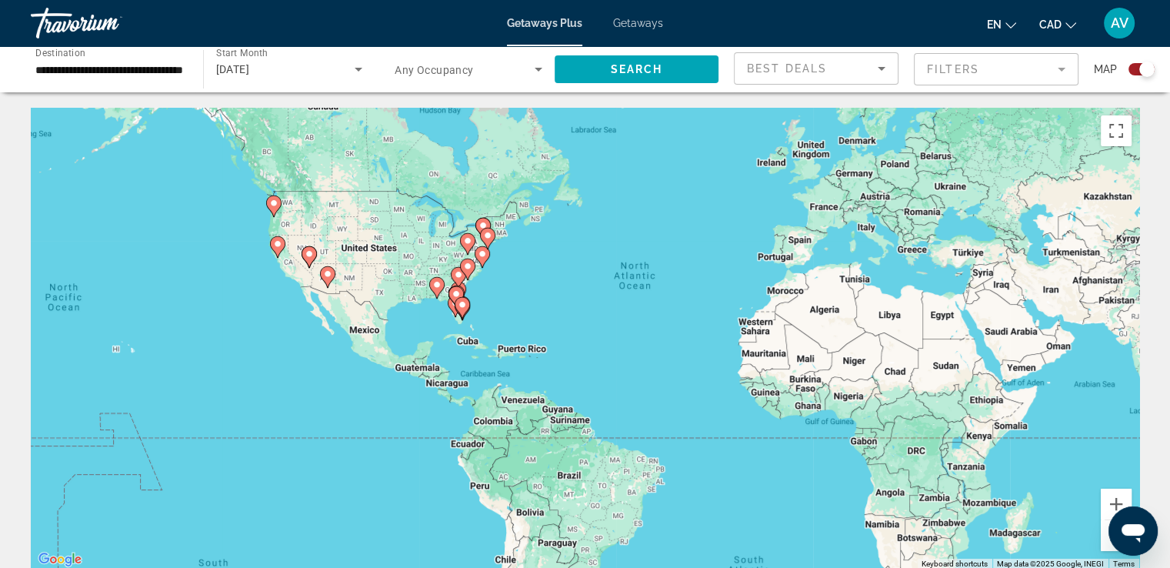
drag, startPoint x: 507, startPoint y: 287, endPoint x: 565, endPoint y: 238, distance: 75.9
click at [560, 242] on div "To activate drag with keyboard, press Alt + Enter. Once in keyboard drag state,…" at bounding box center [585, 339] width 1109 height 462
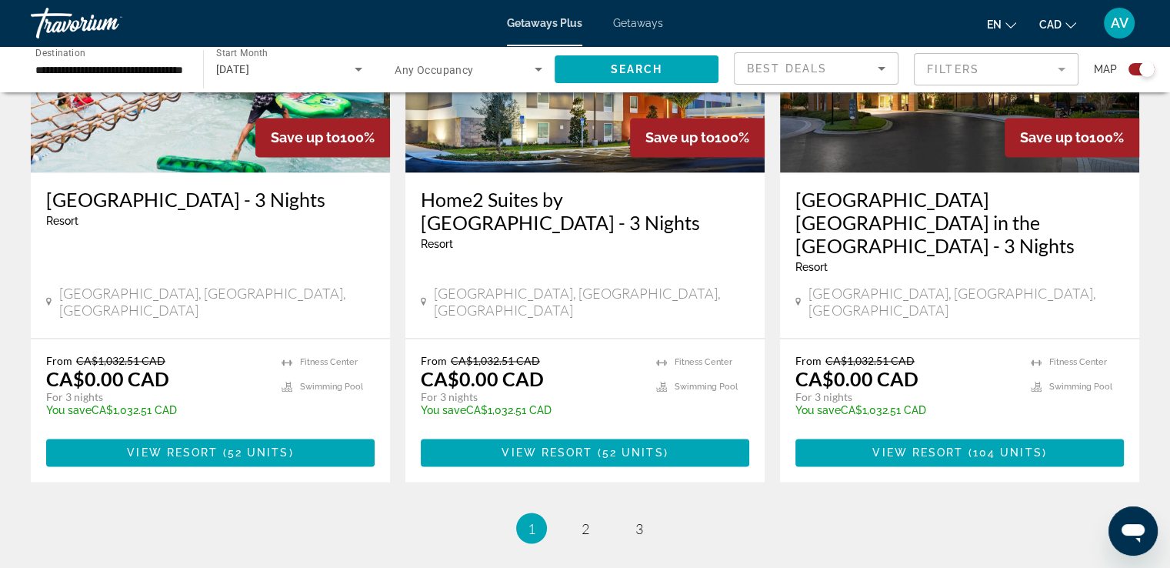
scroll to position [2536, 0]
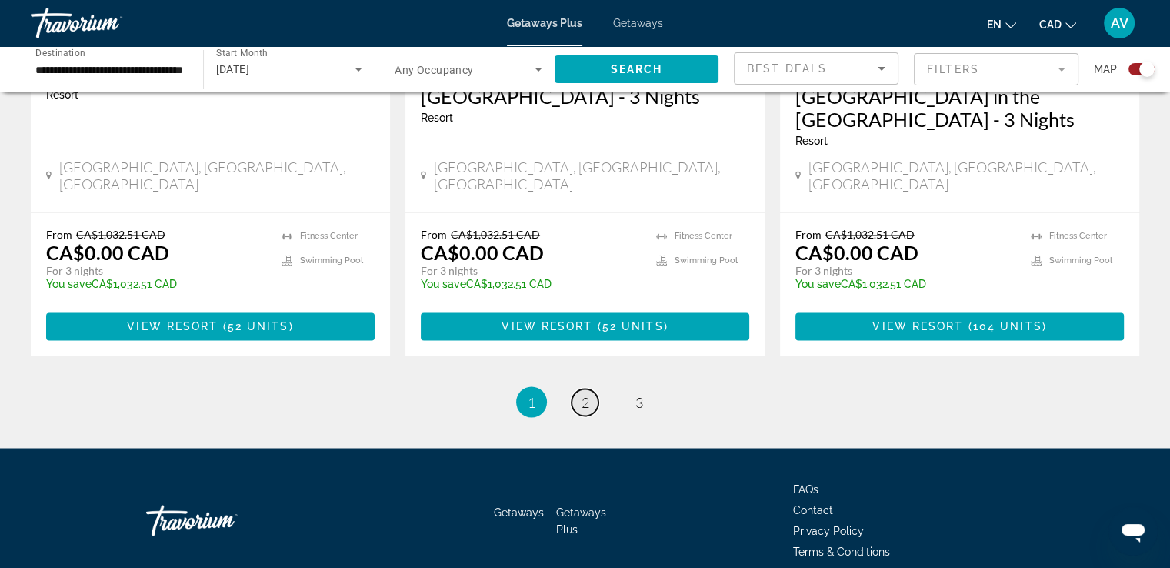
click at [584, 393] on span "2" at bounding box center [586, 401] width 8 height 17
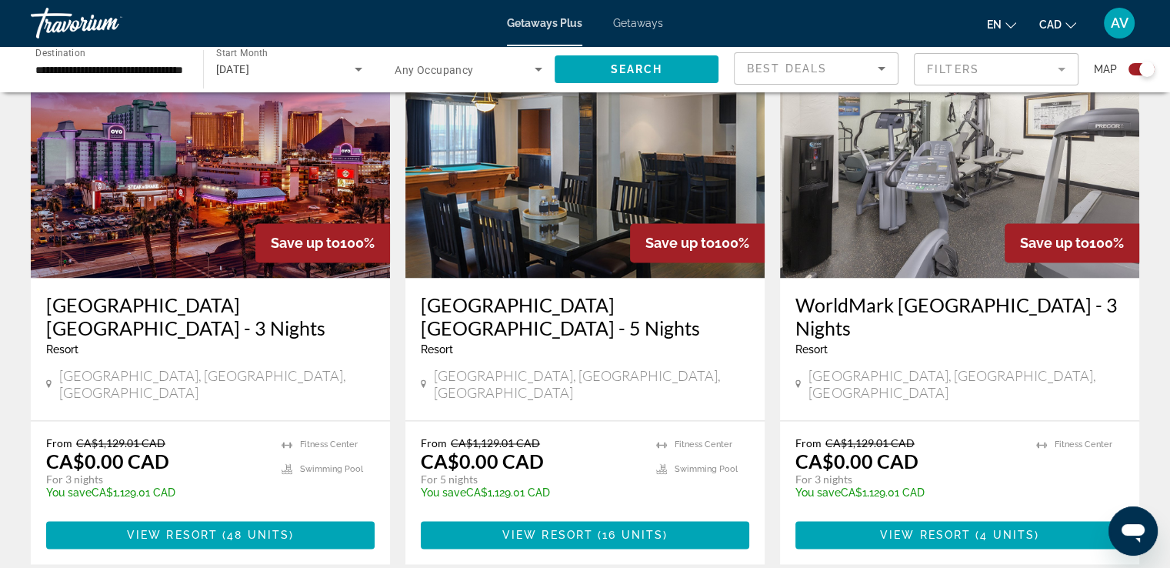
scroll to position [2513, 0]
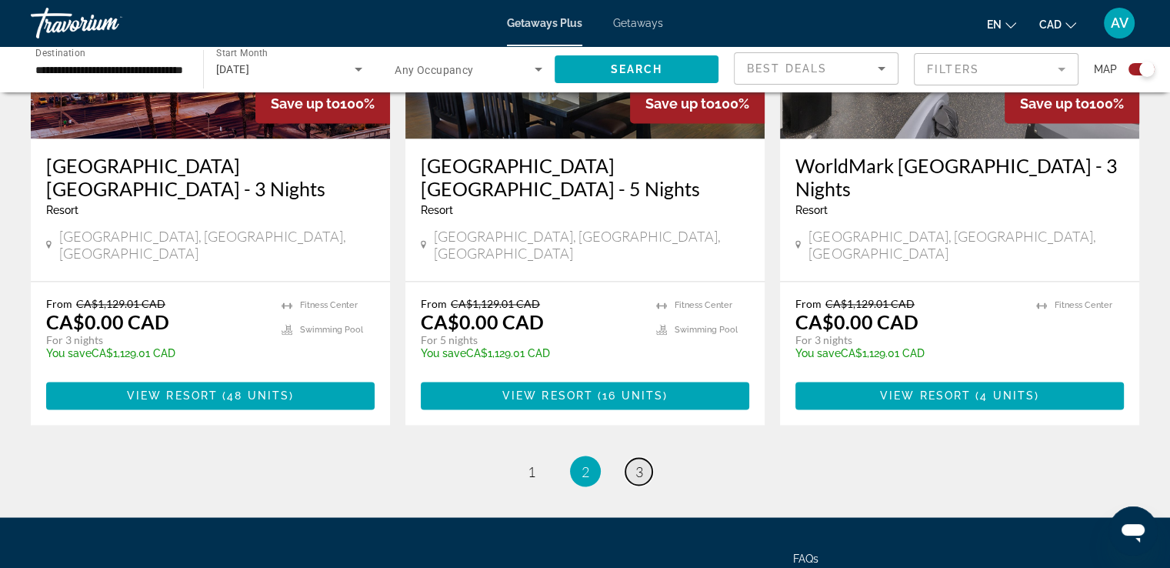
click at [649, 458] on link "page 3" at bounding box center [638, 471] width 27 height 27
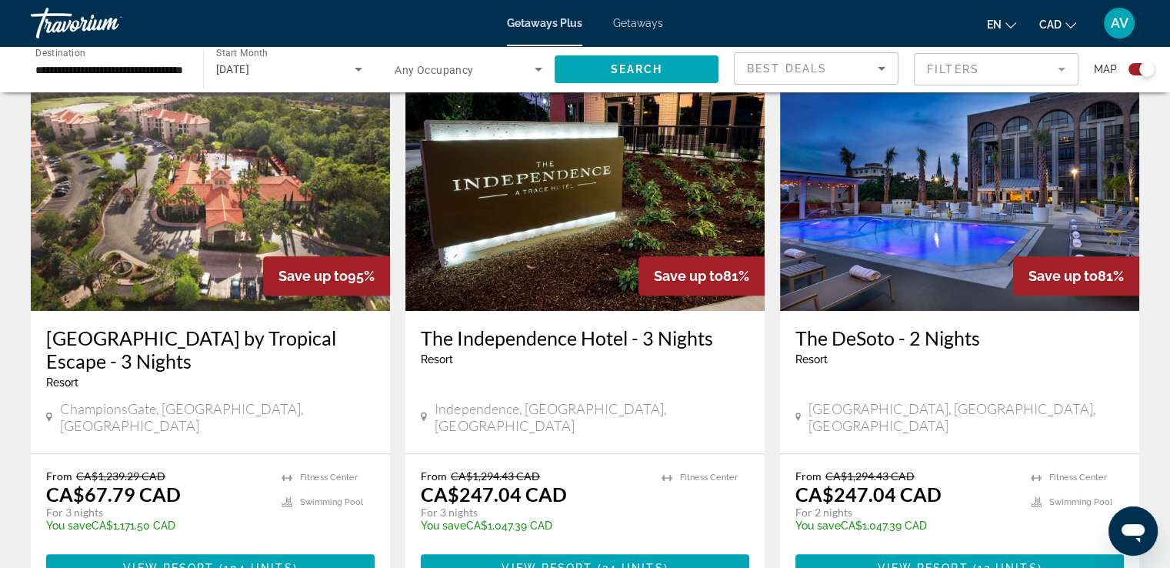
scroll to position [544, 0]
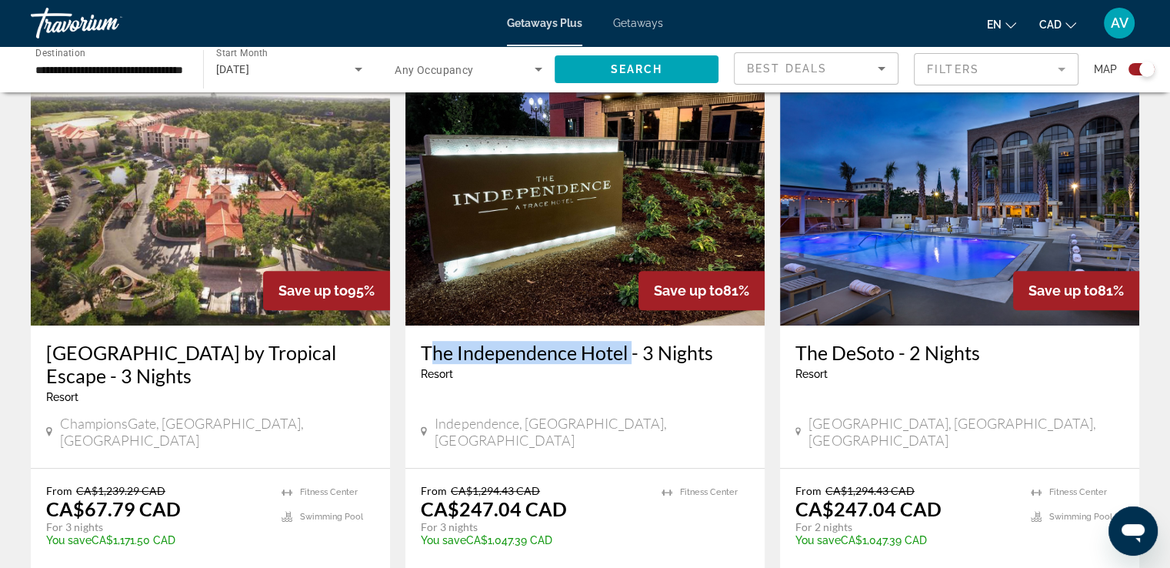
drag, startPoint x: 415, startPoint y: 345, endPoint x: 626, endPoint y: 354, distance: 211.7
click at [626, 354] on div "The [GEOGRAPHIC_DATA] - 3 Nights Resort - This is an adults only resort [GEOGRA…" at bounding box center [584, 396] width 359 height 142
copy h3 "The [GEOGRAPHIC_DATA]"
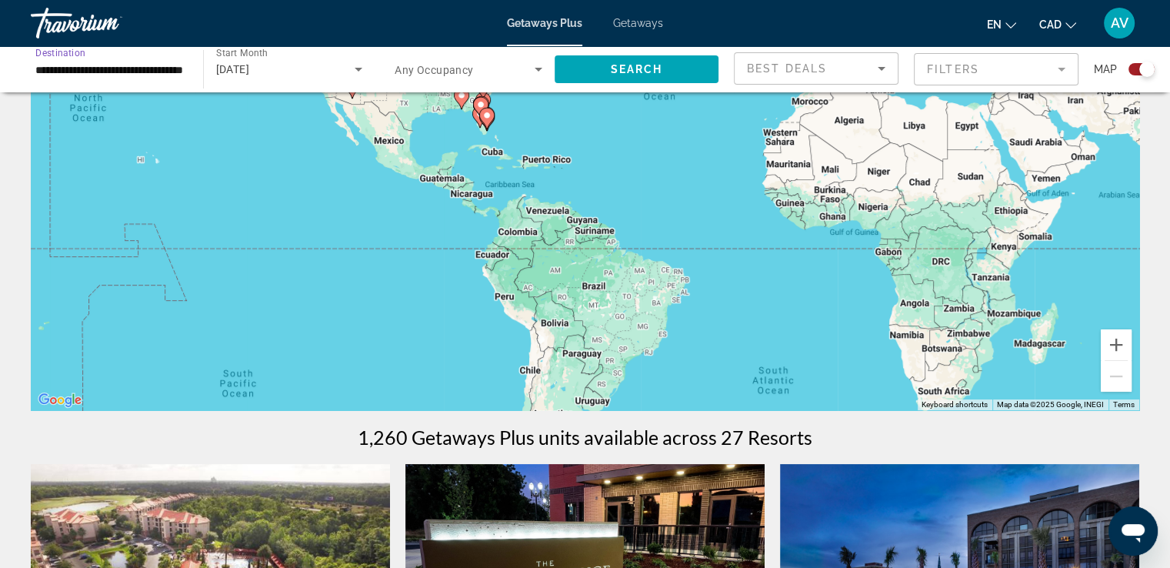
click at [152, 74] on input "**********" at bounding box center [109, 70] width 148 height 18
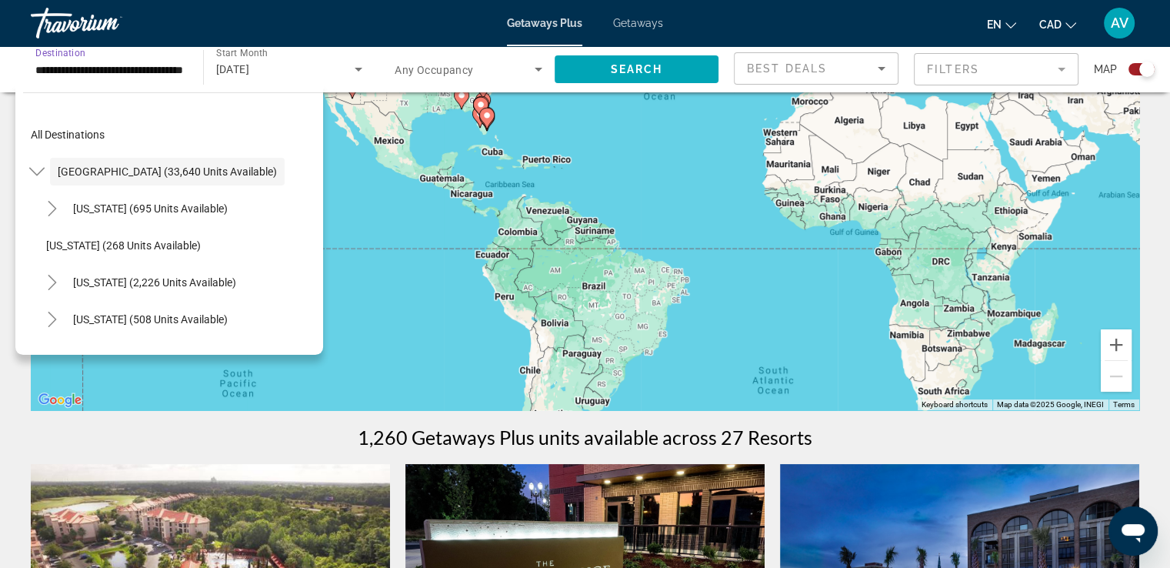
drag, startPoint x: 48, startPoint y: 130, endPoint x: 60, endPoint y: 108, distance: 24.8
click at [48, 130] on span "All destinations" at bounding box center [68, 134] width 74 height 12
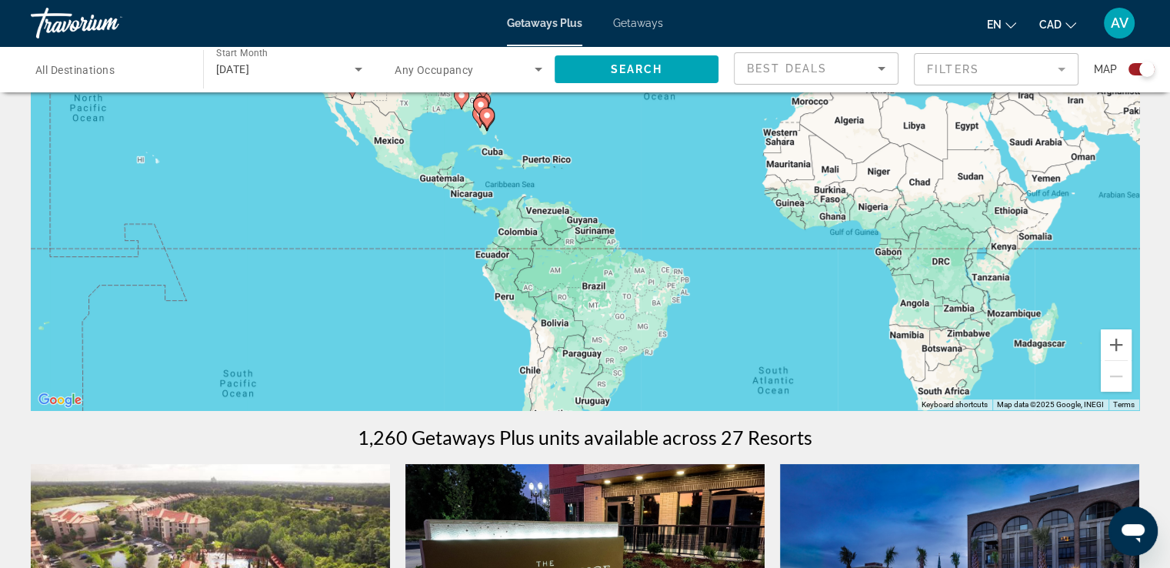
click at [250, 69] on span "[DATE]" at bounding box center [233, 69] width 34 height 12
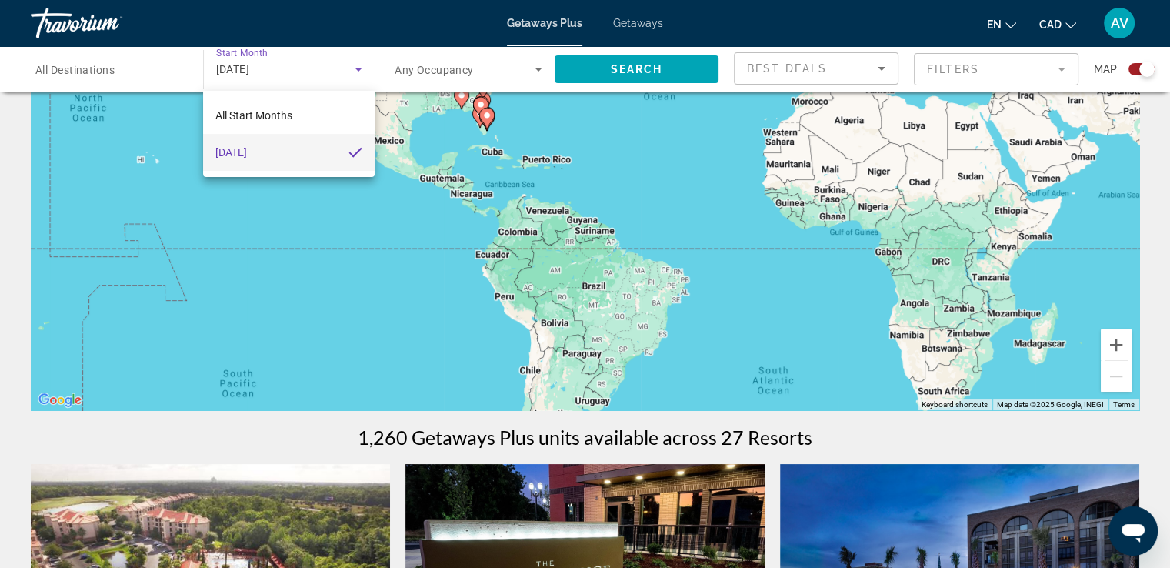
click at [268, 50] on div at bounding box center [585, 284] width 1170 height 568
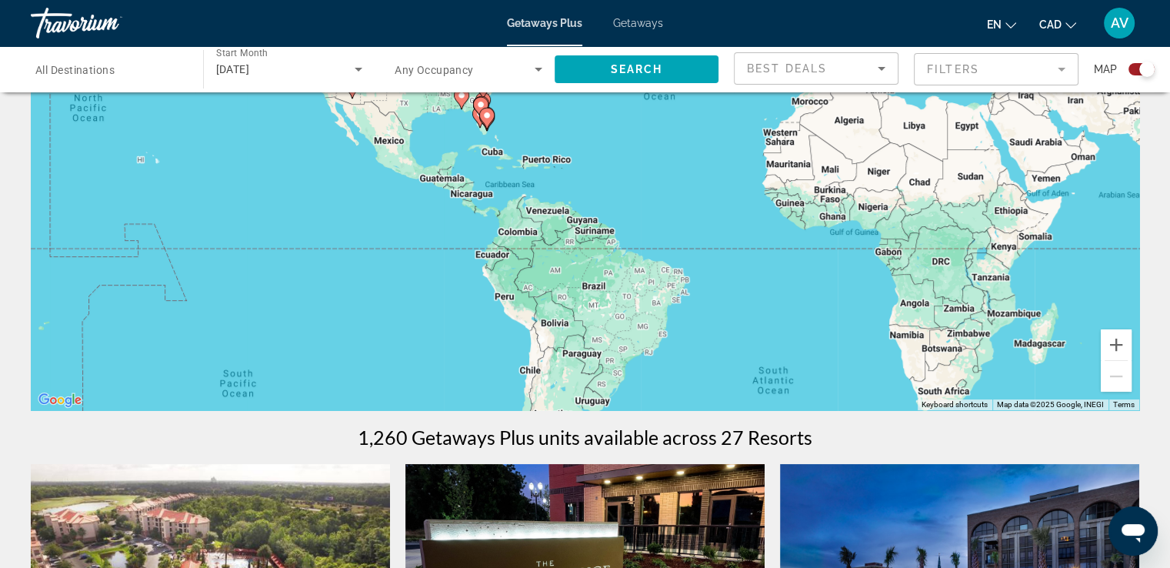
click at [625, 22] on span "Getaways" at bounding box center [638, 23] width 50 height 12
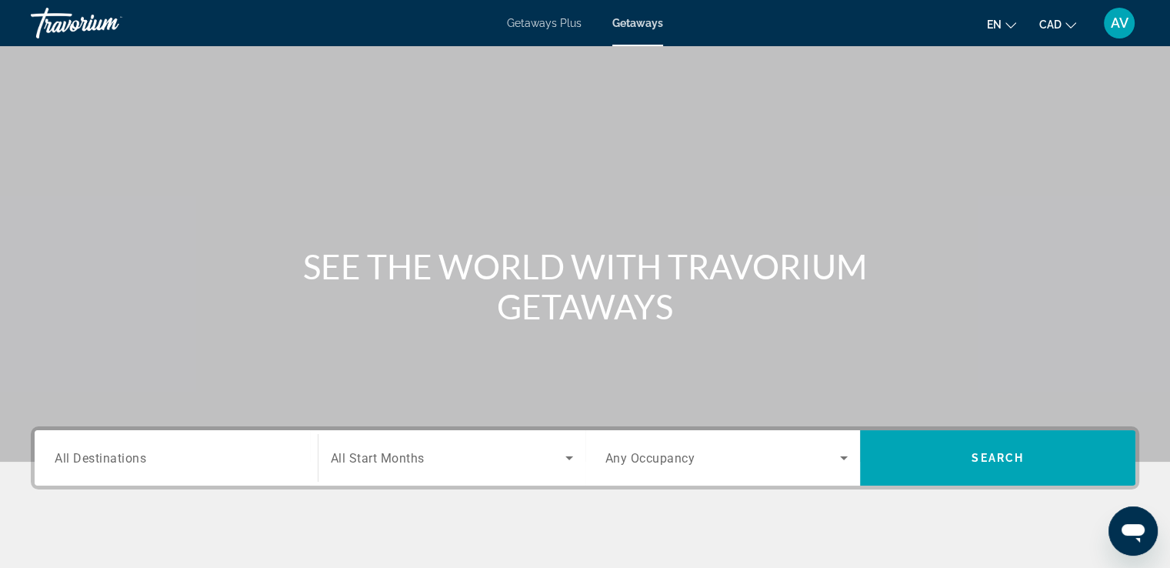
click at [355, 456] on span "All Start Months" at bounding box center [378, 458] width 94 height 15
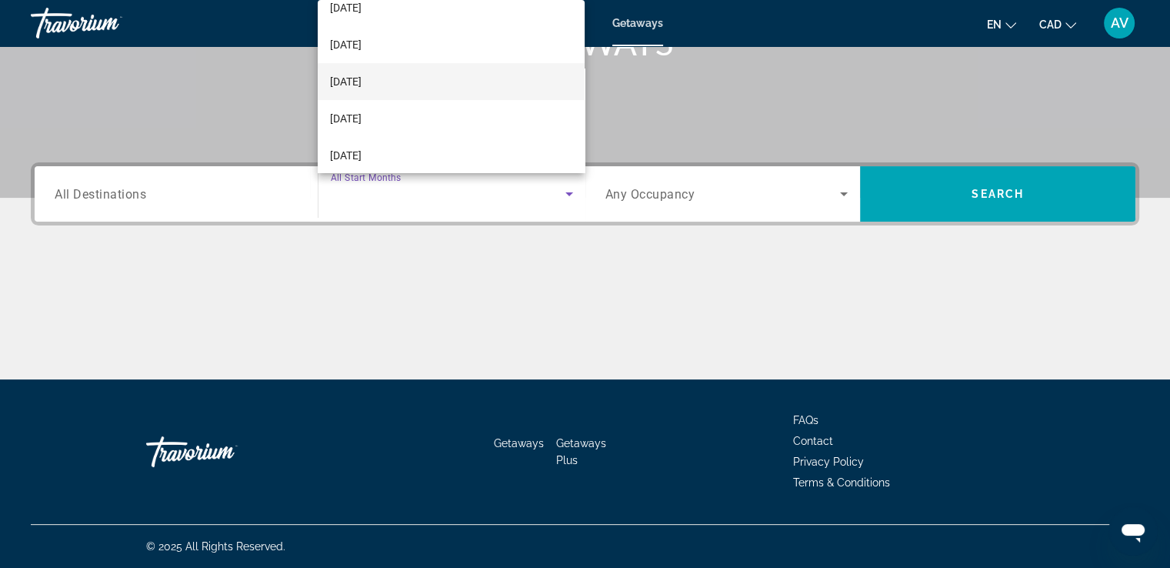
scroll to position [154, 0]
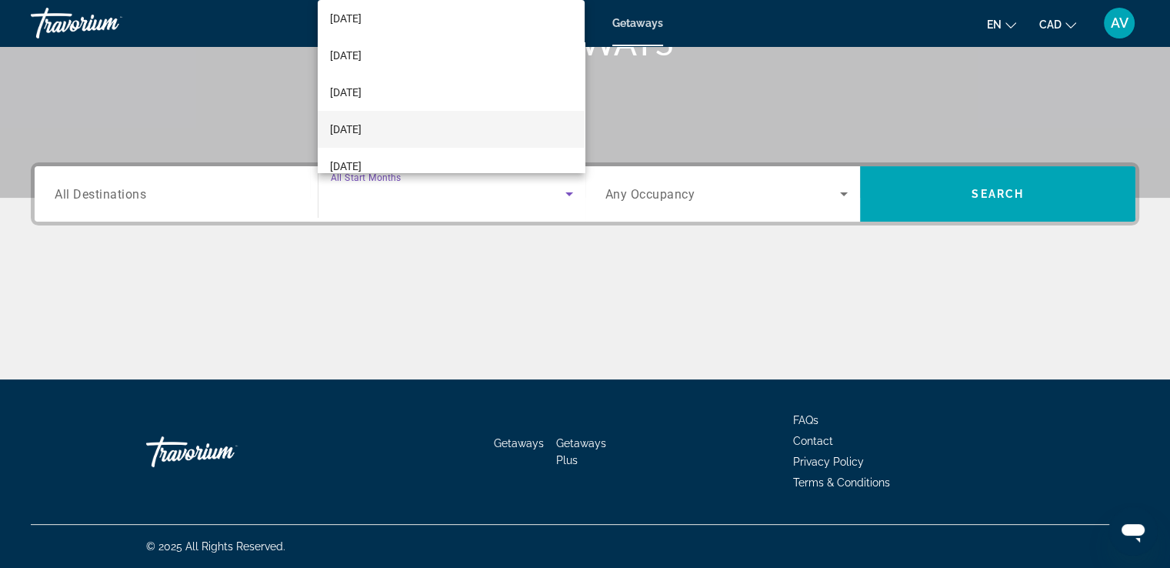
click at [415, 118] on mat-option "[DATE]" at bounding box center [451, 129] width 267 height 37
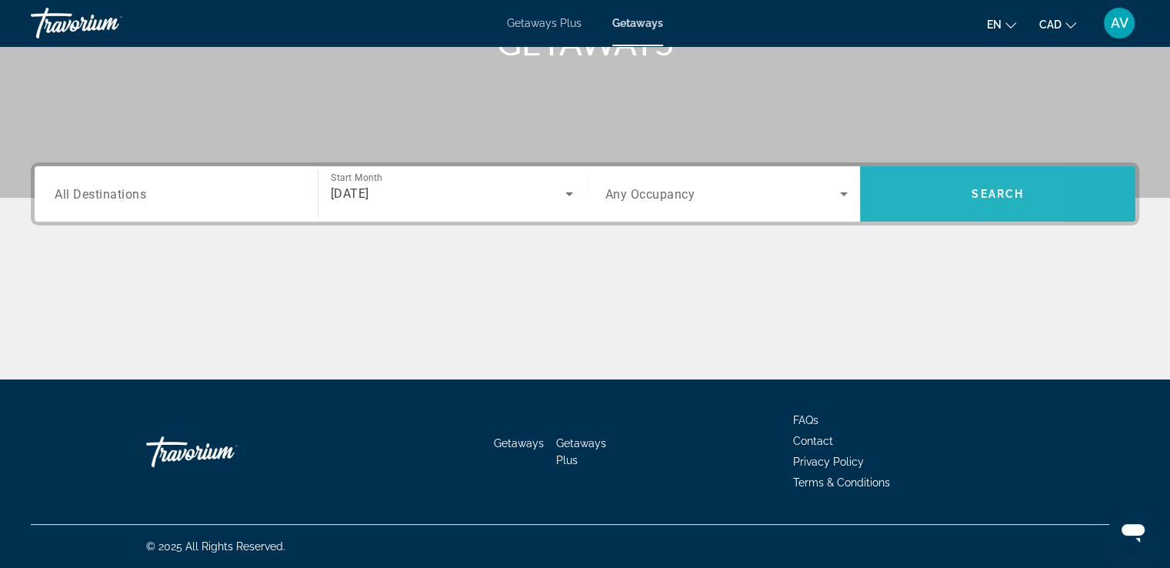
click at [906, 206] on span "Search widget" at bounding box center [997, 193] width 275 height 37
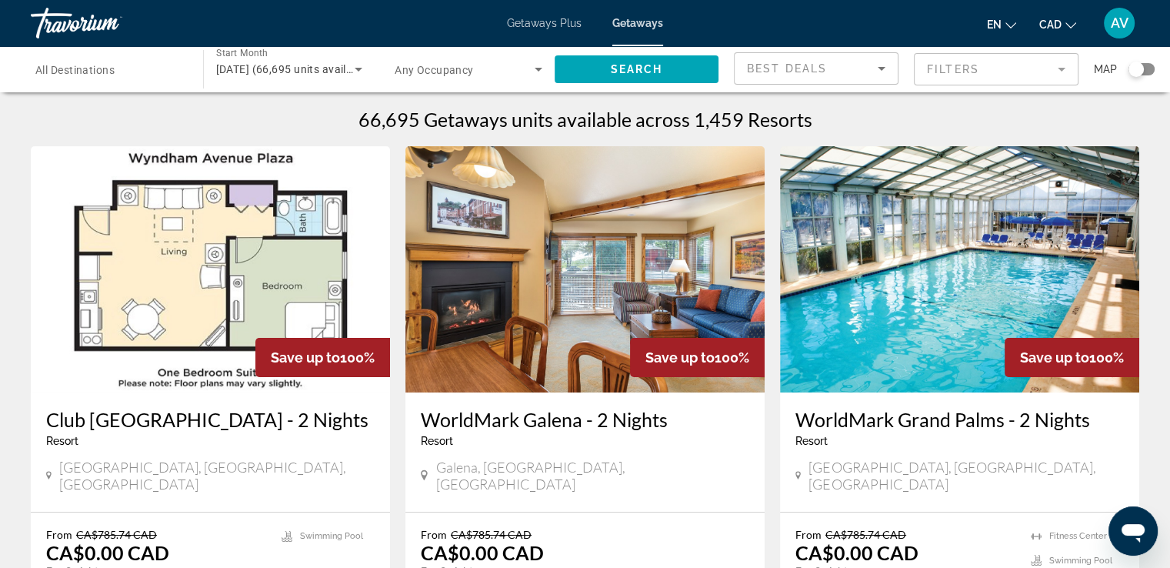
click at [876, 69] on icon "Sort by" at bounding box center [881, 68] width 18 height 18
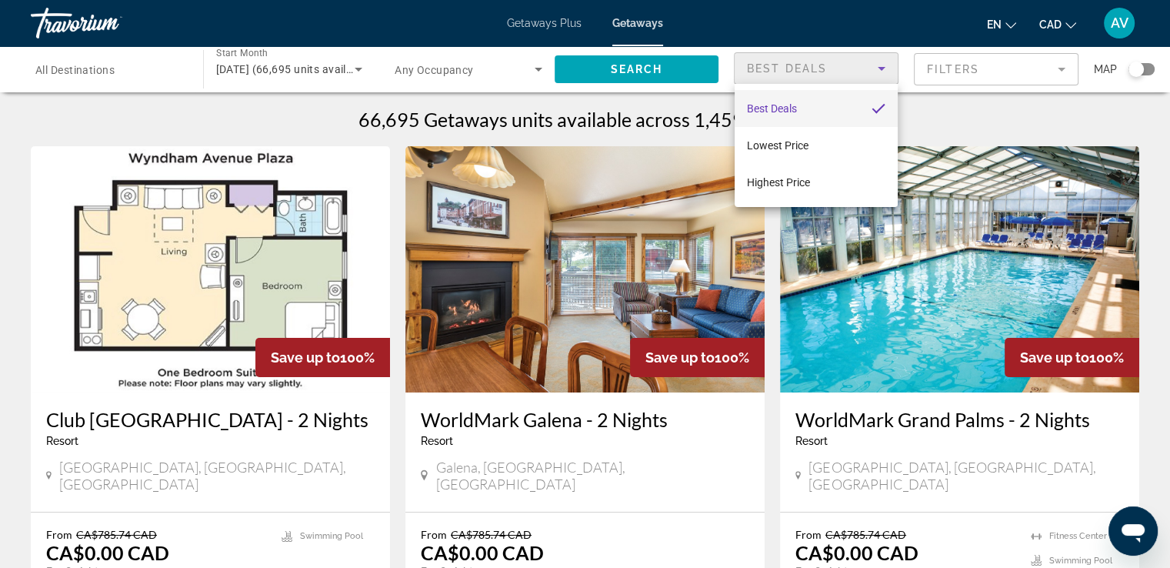
click at [986, 58] on div at bounding box center [585, 284] width 1170 height 568
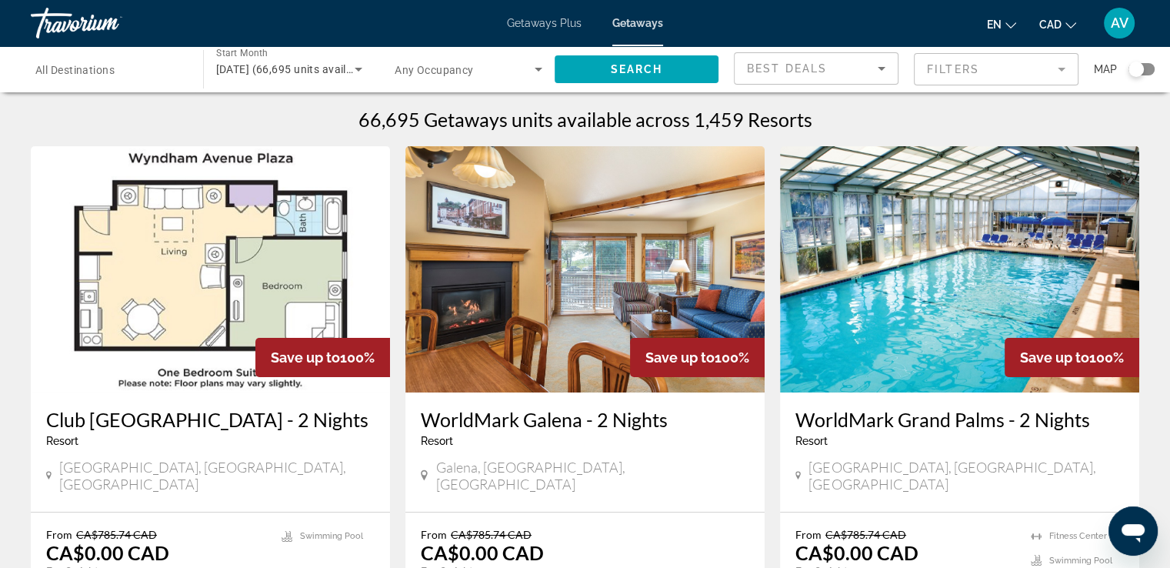
click at [985, 68] on mat-form-field "Filters" at bounding box center [996, 69] width 165 height 32
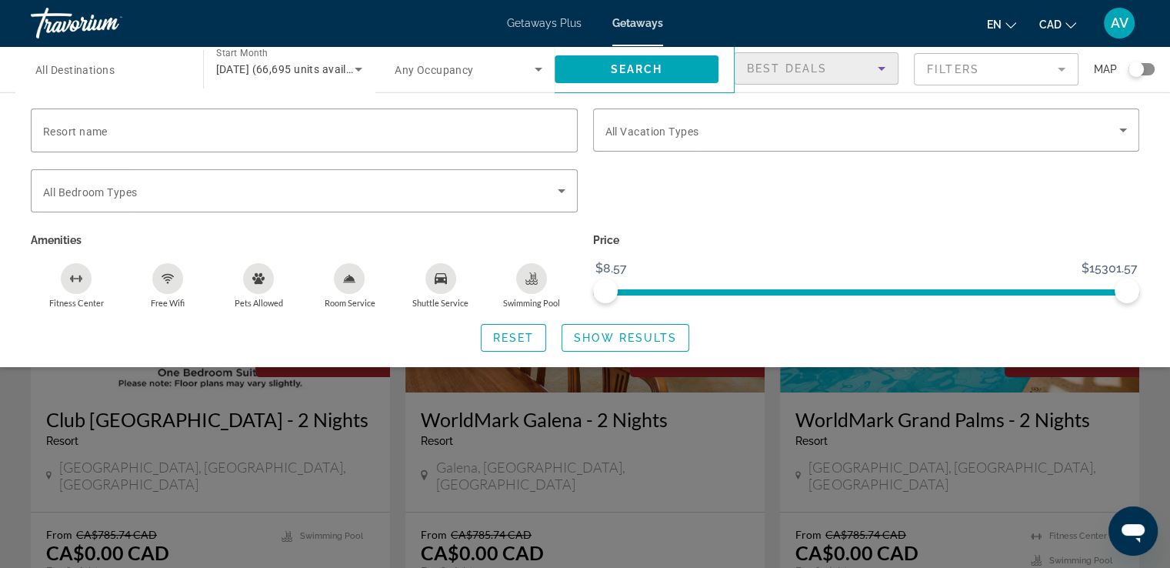
click at [855, 59] on div "Best Deals" at bounding box center [812, 68] width 131 height 18
click at [932, 62] on div at bounding box center [585, 284] width 1170 height 568
click at [880, 152] on div "Search widget" at bounding box center [866, 160] width 547 height 17
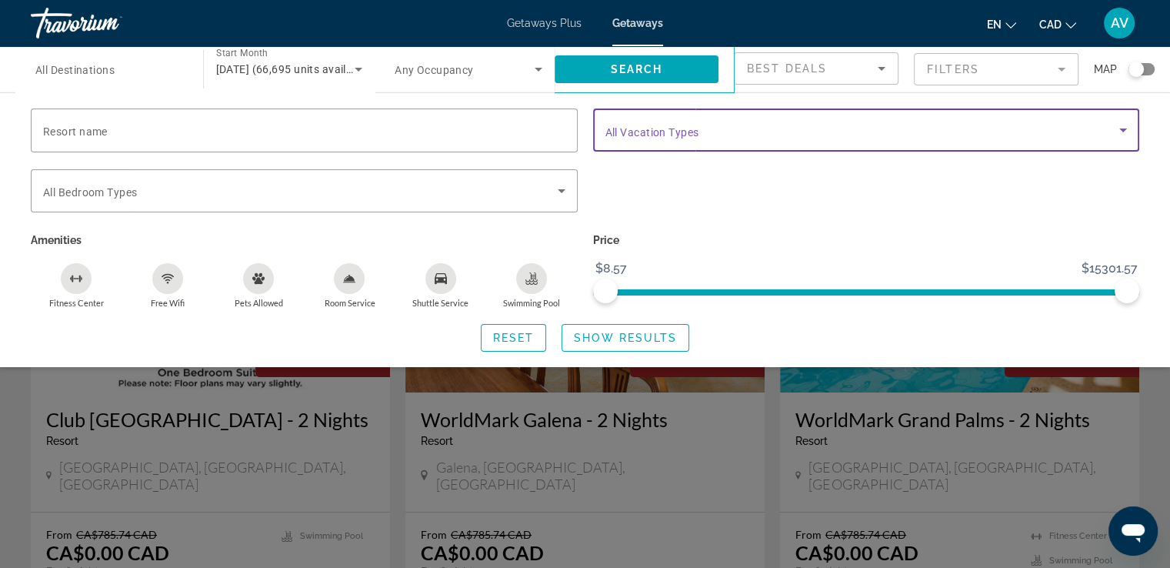
click at [880, 133] on span "Search widget" at bounding box center [862, 130] width 515 height 18
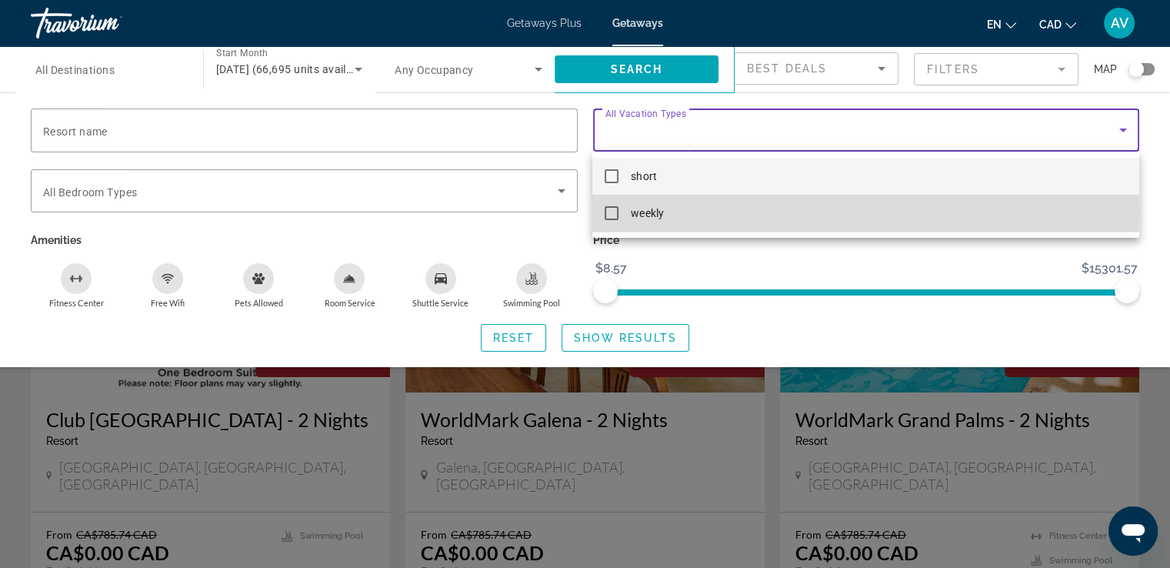
click at [689, 213] on mat-option "weekly" at bounding box center [865, 213] width 546 height 37
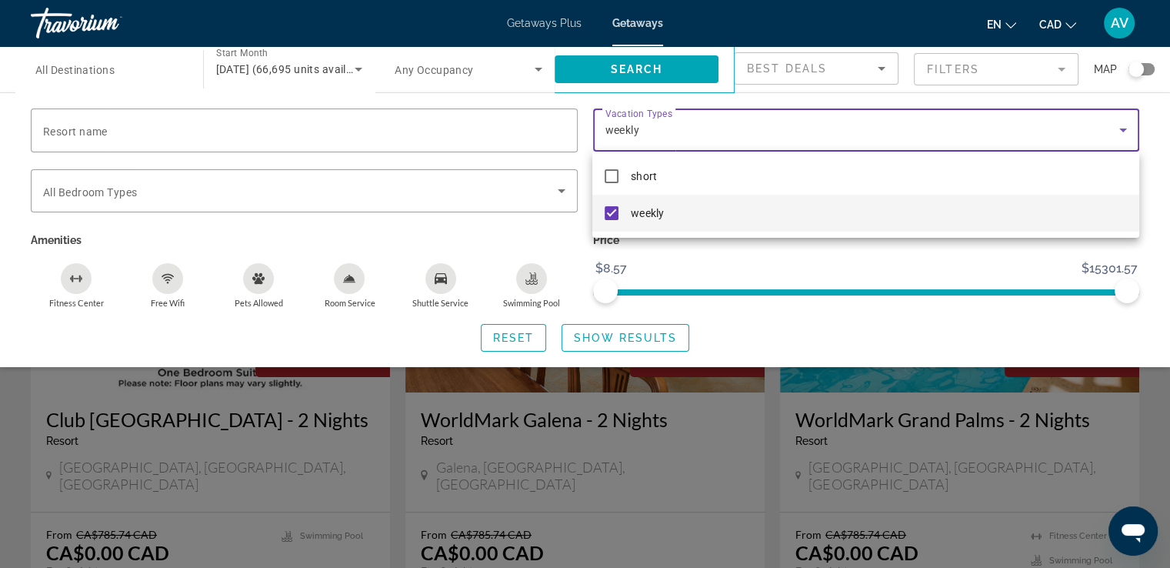
click at [611, 336] on div at bounding box center [585, 284] width 1170 height 568
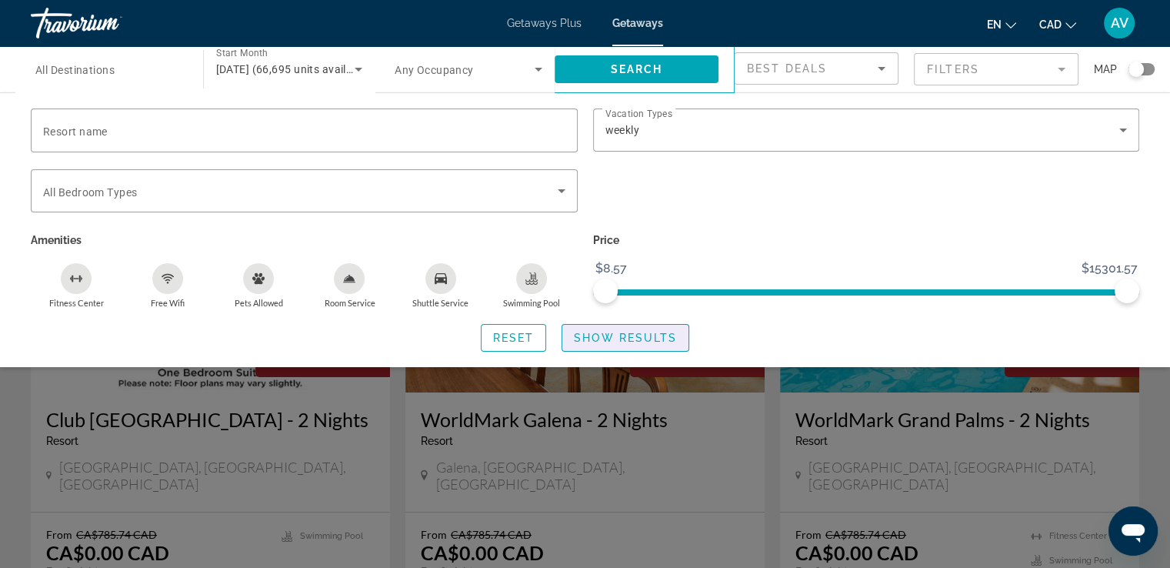
click at [611, 336] on span "Show Results" at bounding box center [625, 338] width 103 height 12
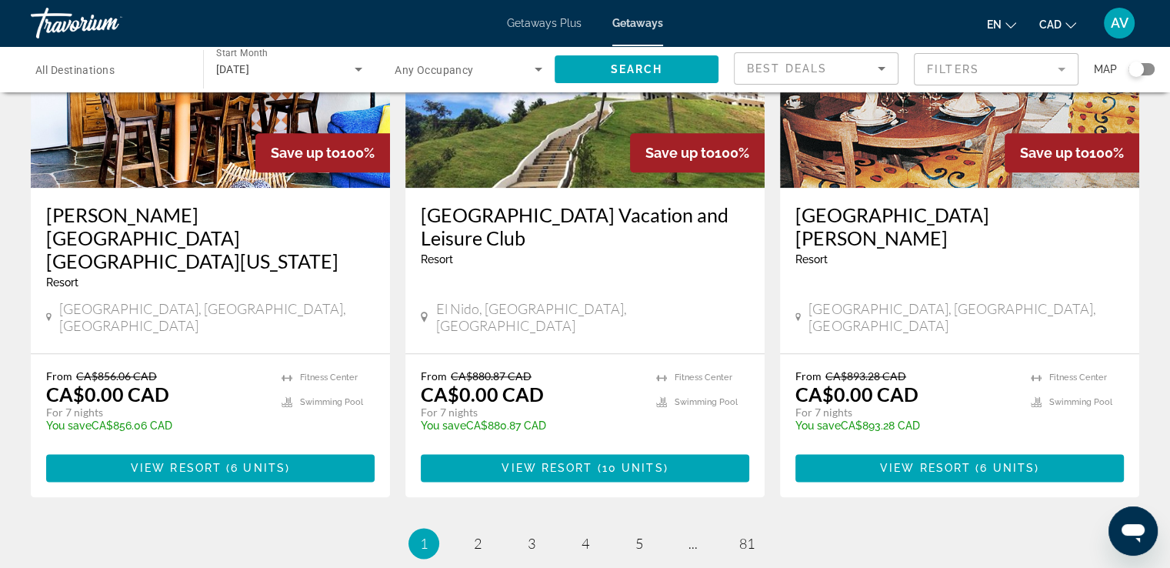
scroll to position [1923, 0]
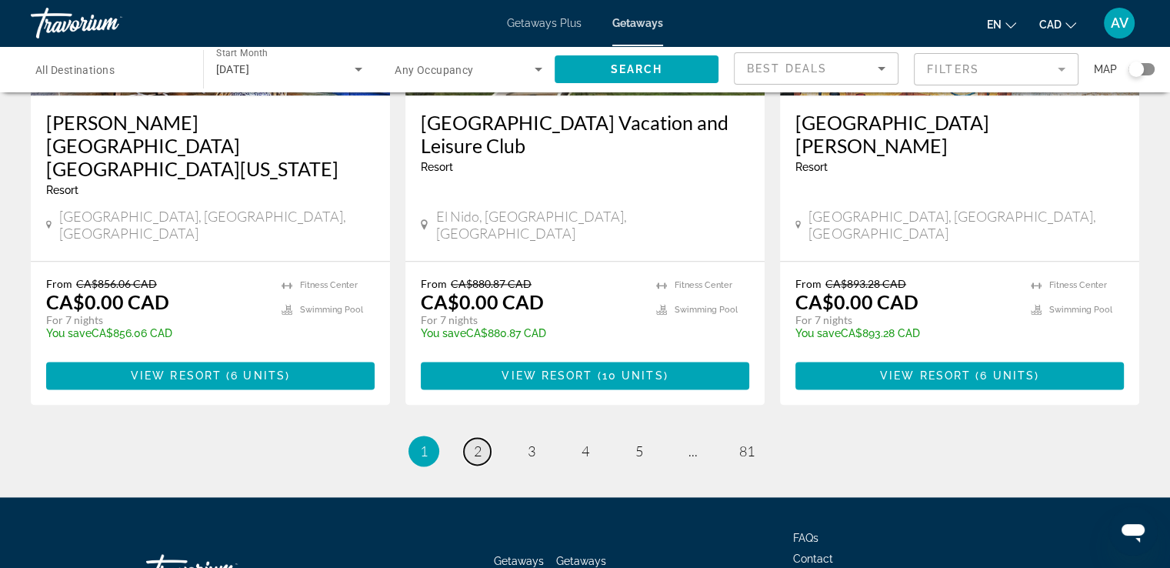
click at [482, 438] on link "page 2" at bounding box center [477, 451] width 27 height 27
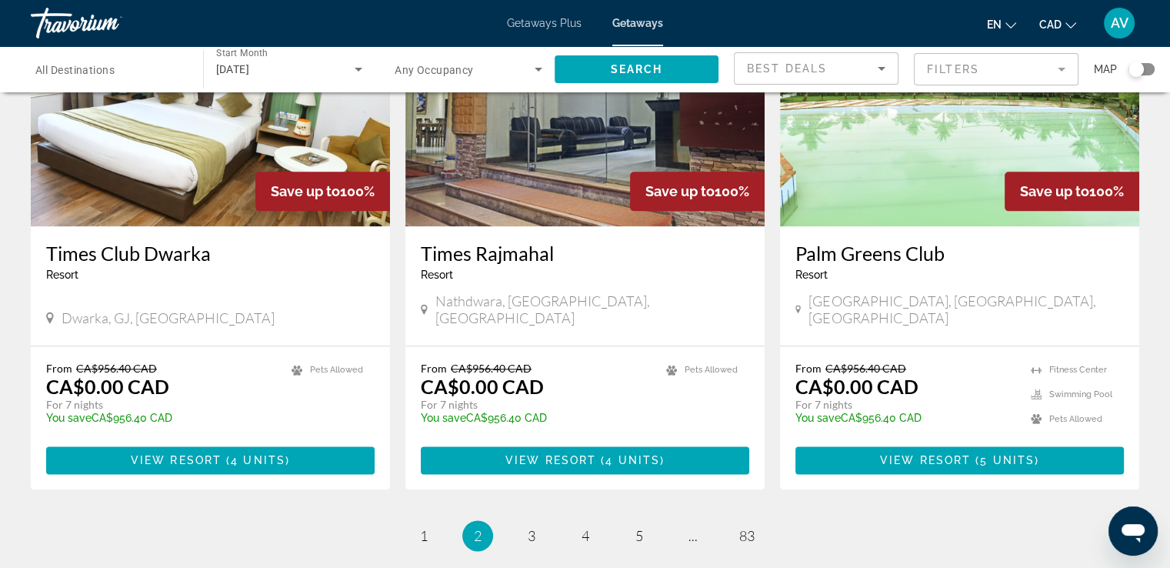
scroll to position [1943, 0]
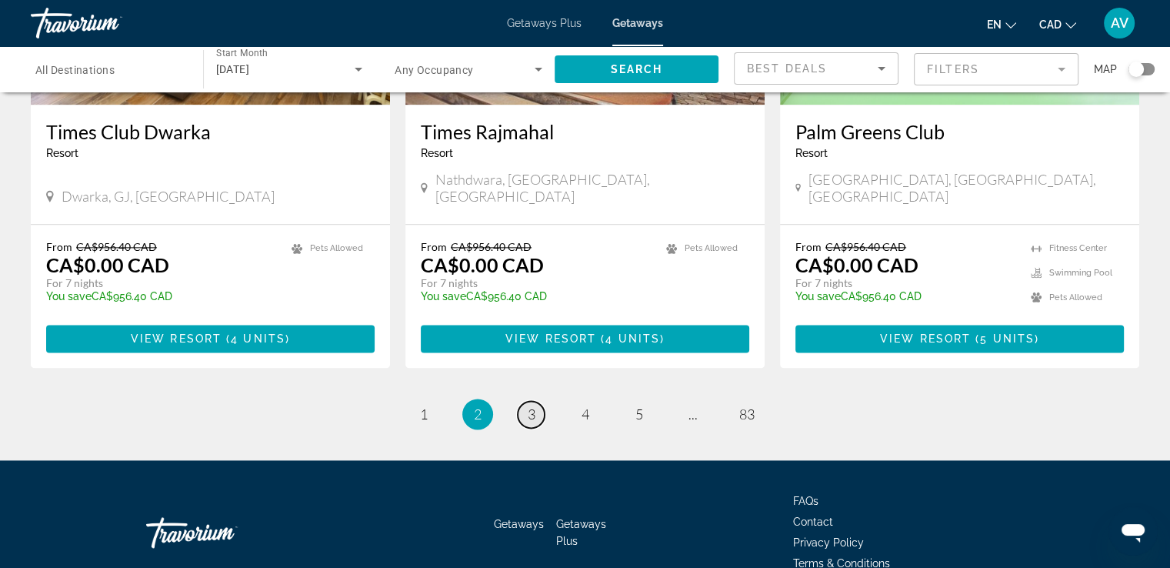
click at [539, 401] on link "page 3" at bounding box center [531, 414] width 27 height 27
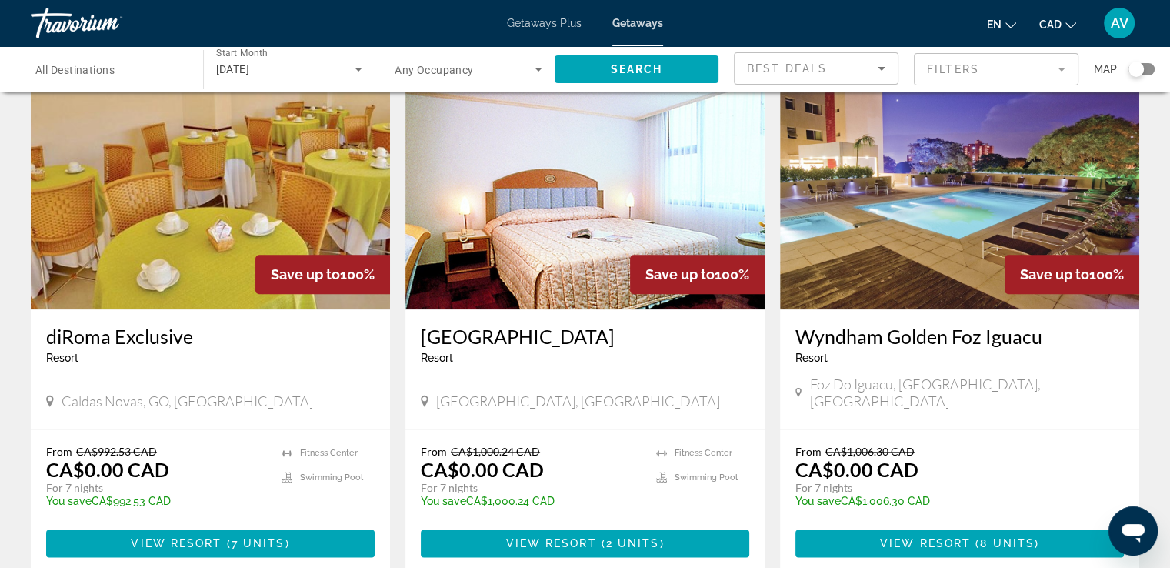
scroll to position [1943, 0]
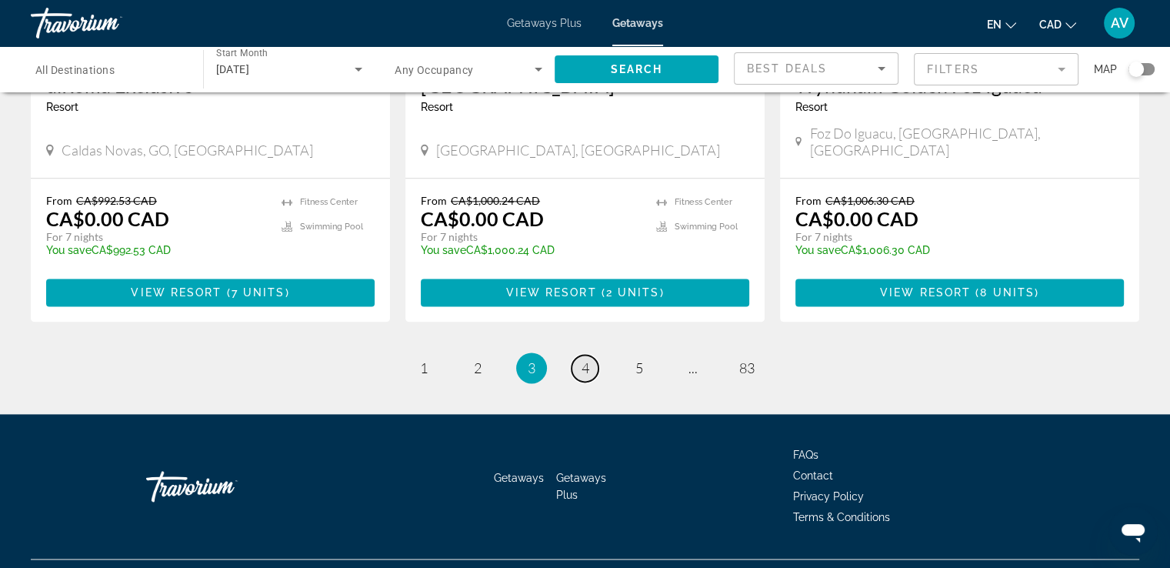
click at [582, 359] on span "4" at bounding box center [586, 367] width 8 height 17
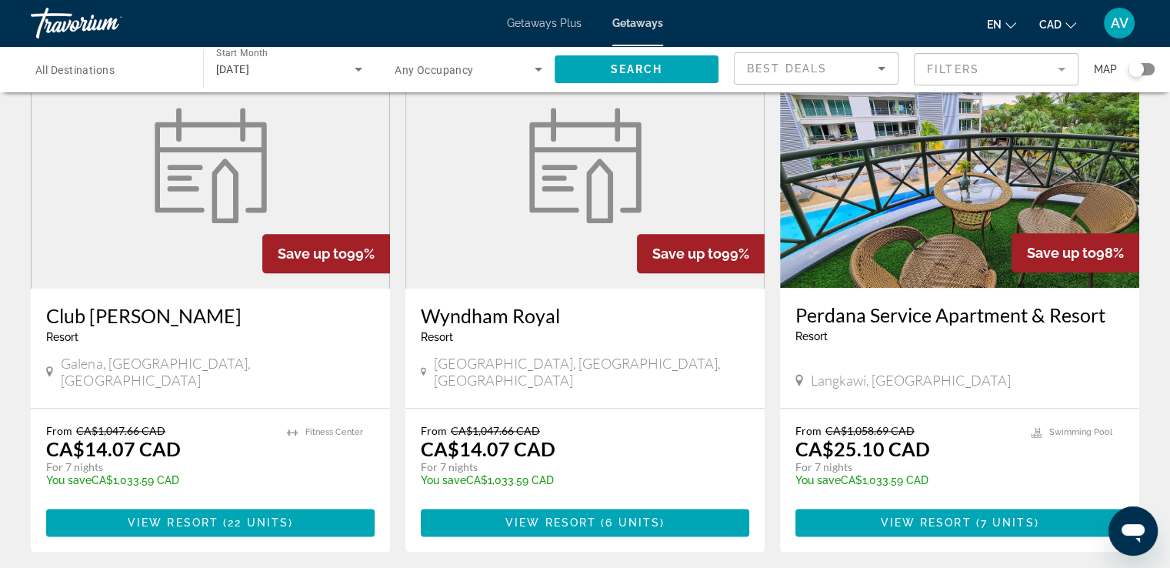
scroll to position [1770, 0]
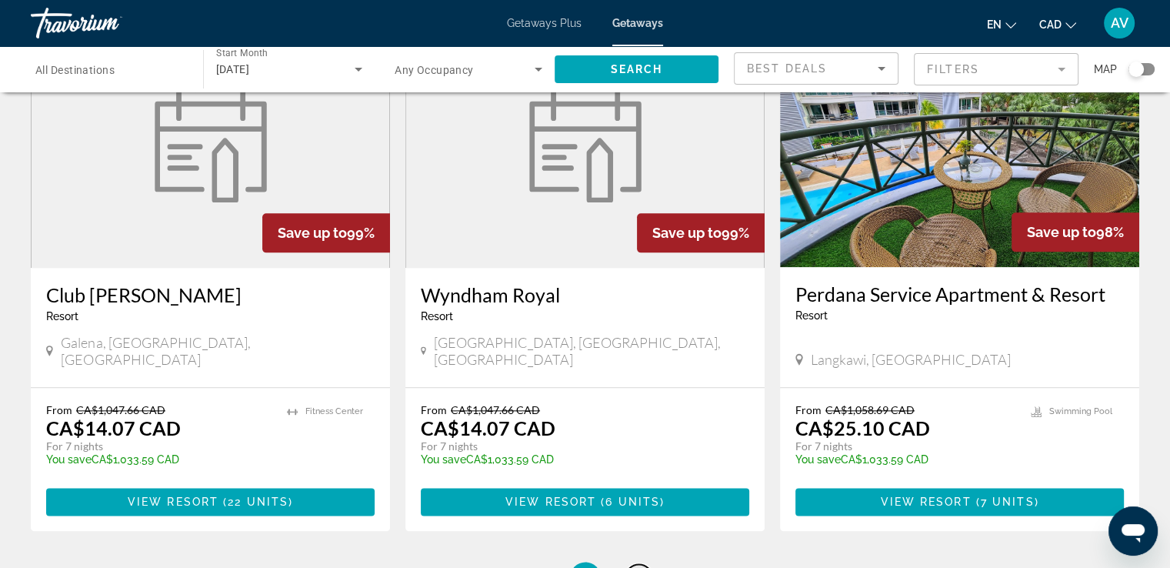
click at [644, 564] on link "page 5" at bounding box center [638, 577] width 27 height 27
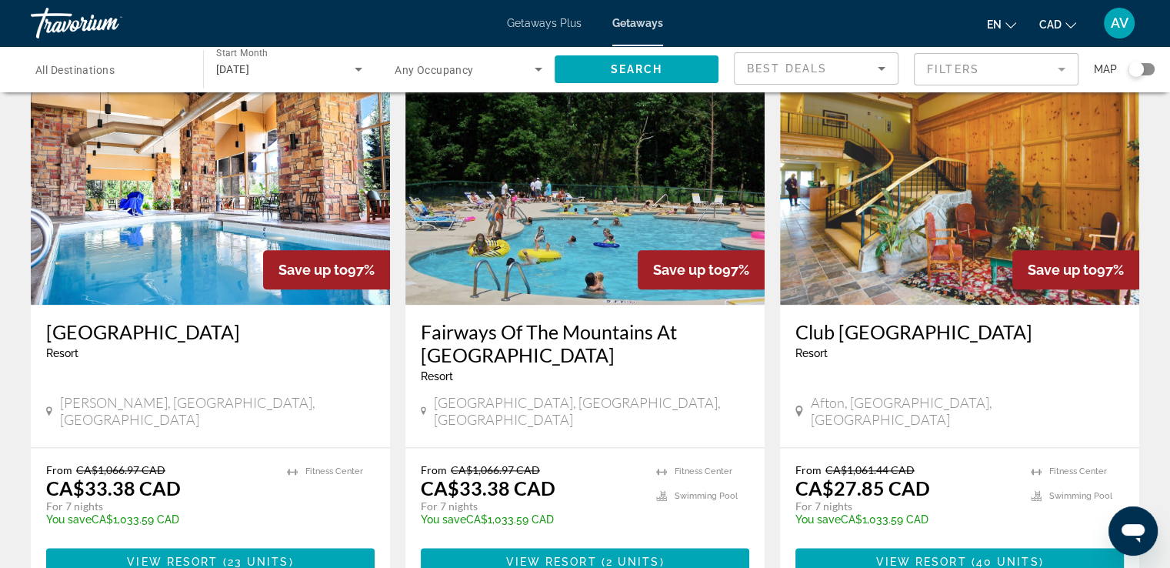
scroll to position [1770, 0]
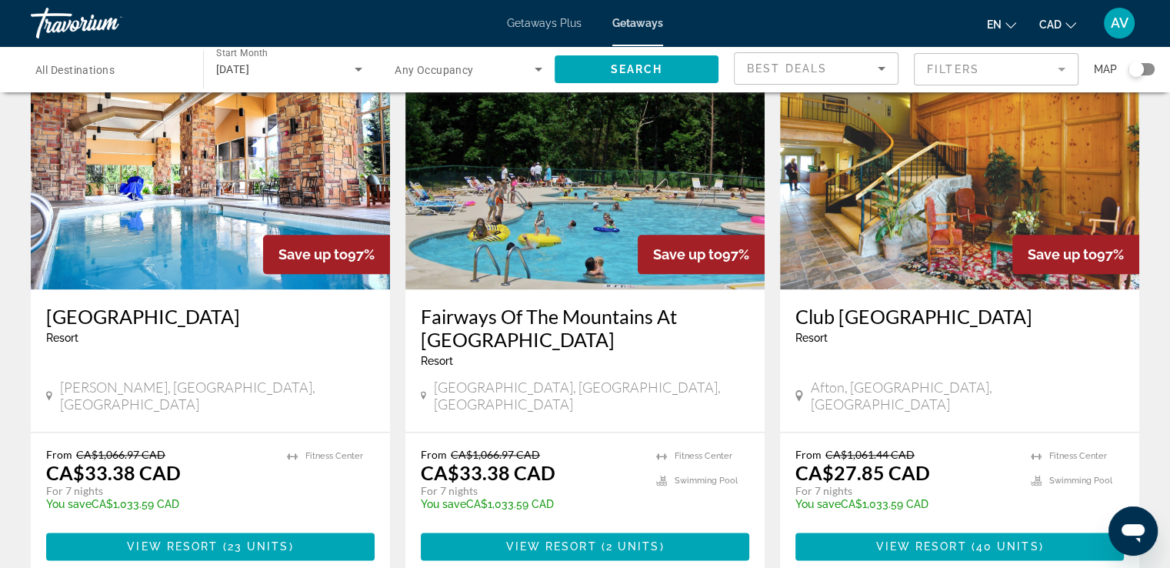
drag, startPoint x: 794, startPoint y: 235, endPoint x: 1025, endPoint y: 226, distance: 231.0
click at [1025, 289] on div "Club [GEOGRAPHIC_DATA] - This is an adults only resort [GEOGRAPHIC_DATA], [GEOG…" at bounding box center [959, 360] width 359 height 142
copy h3 "Club [GEOGRAPHIC_DATA]"
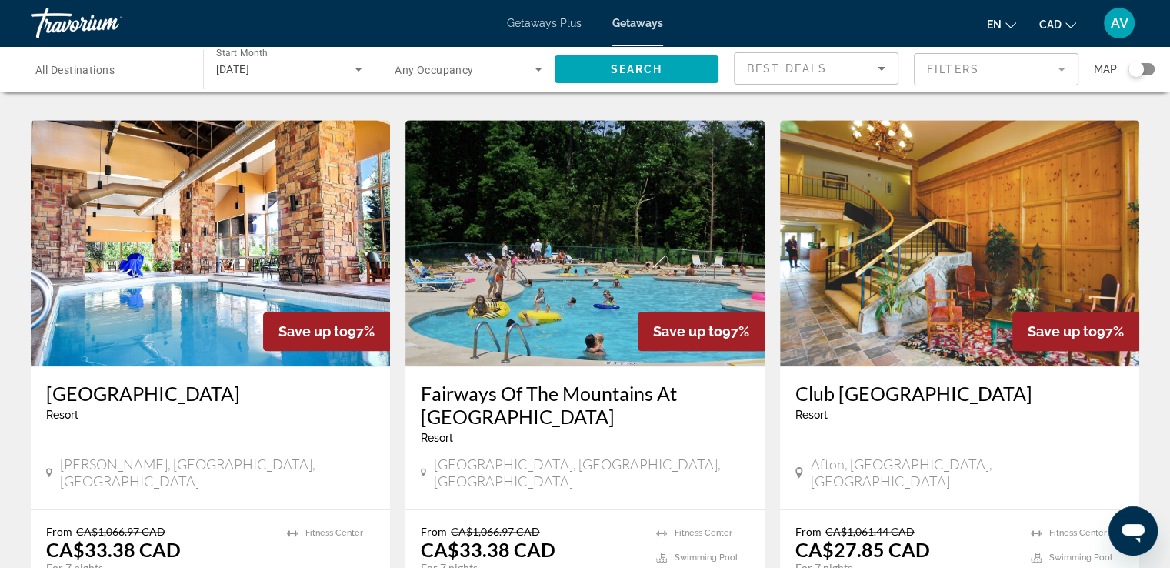
scroll to position [1846, 0]
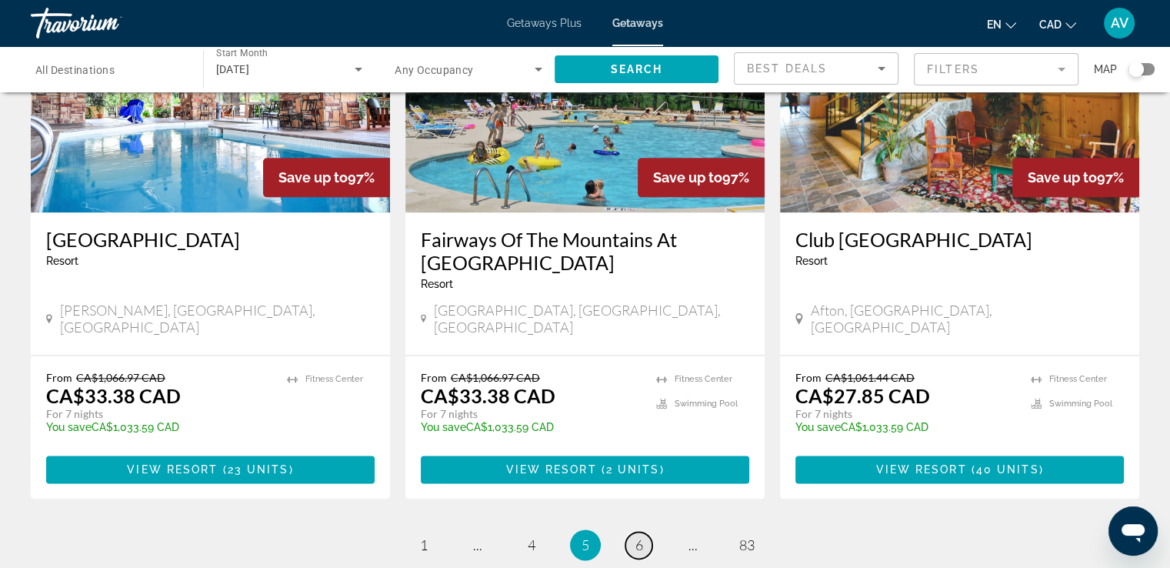
click at [637, 536] on span "6" at bounding box center [639, 544] width 8 height 17
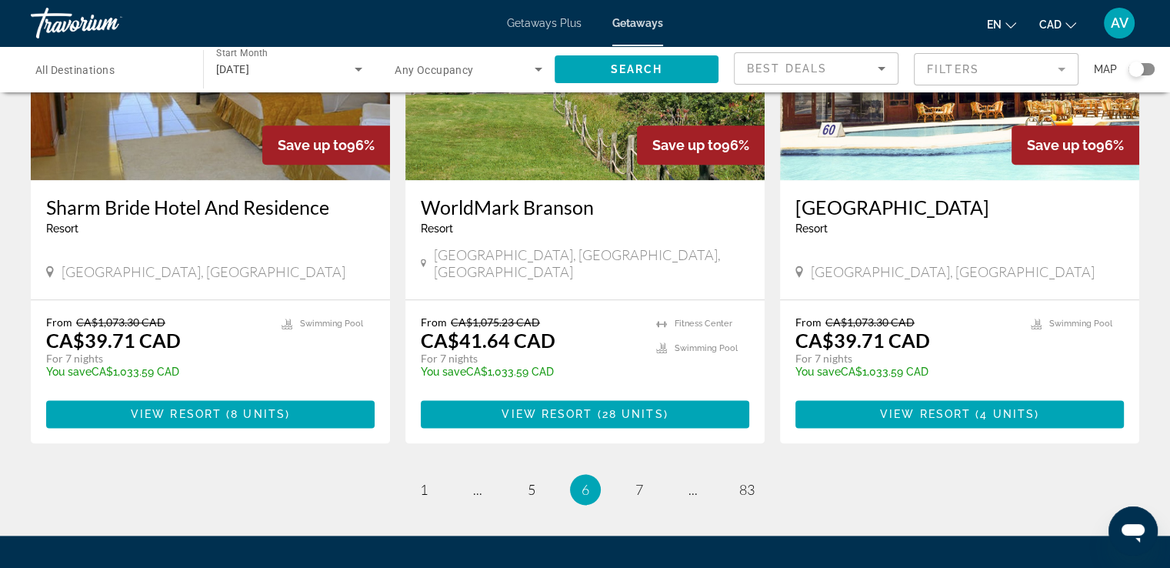
scroll to position [1921, 0]
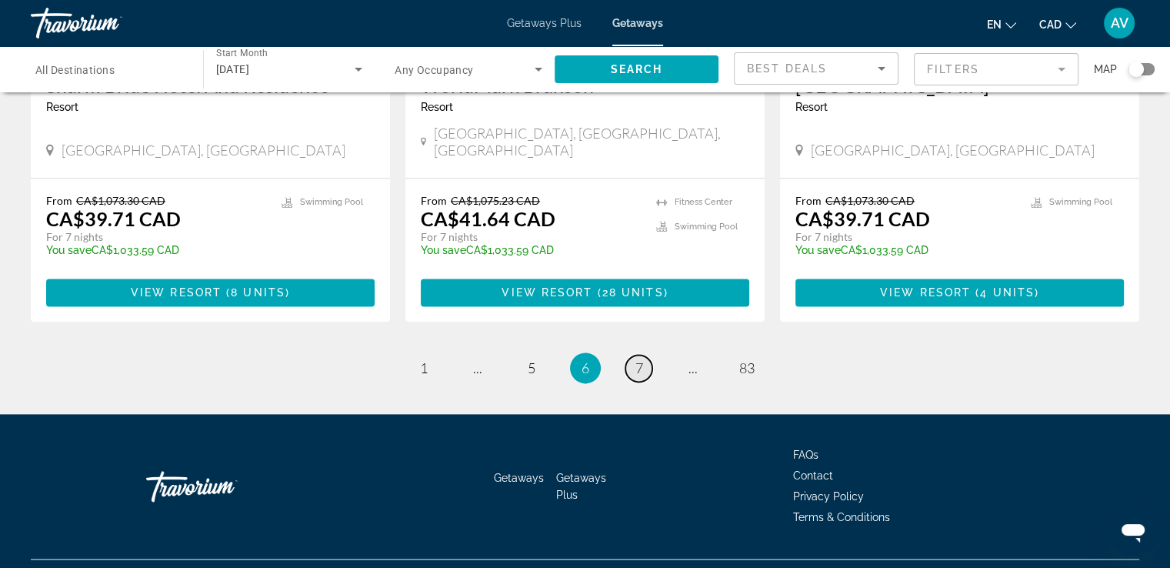
click at [637, 359] on span "7" at bounding box center [639, 367] width 8 height 17
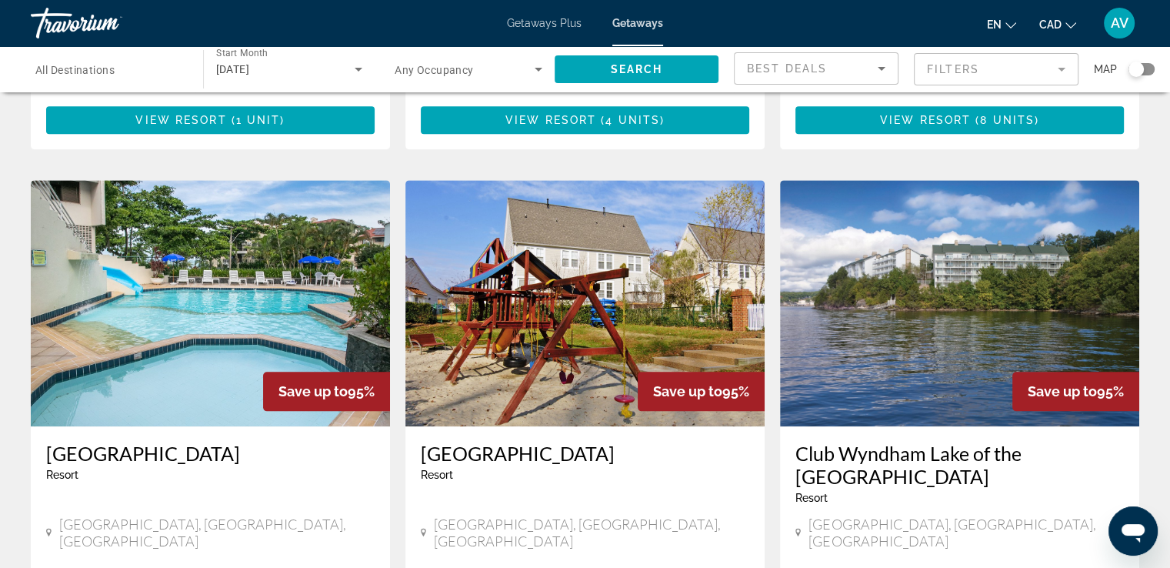
scroll to position [1943, 0]
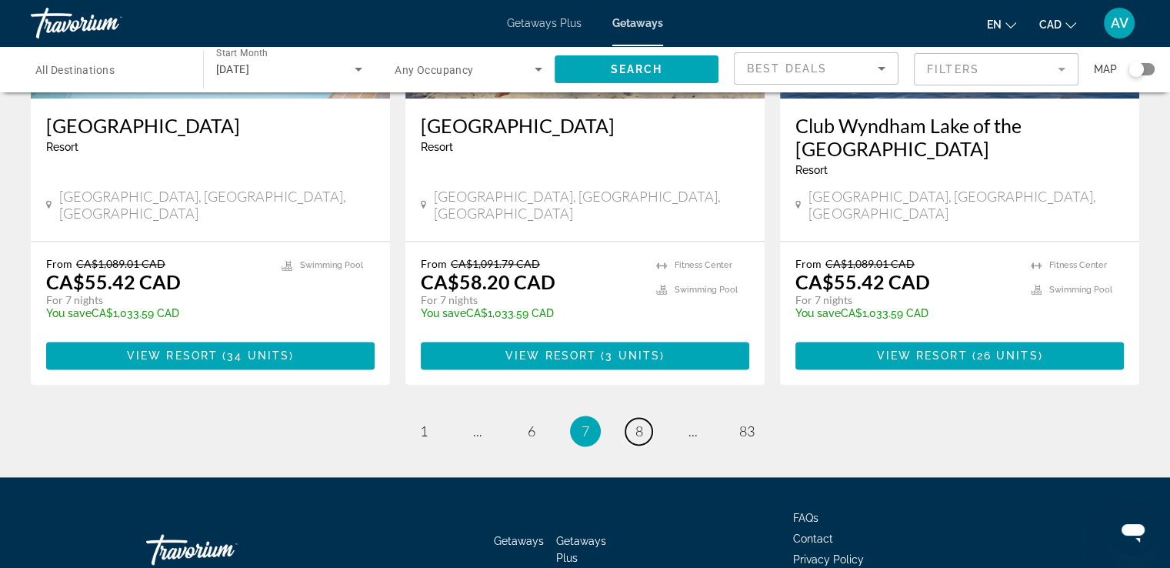
click at [636, 422] on span "8" at bounding box center [639, 430] width 8 height 17
